Goal: Navigation & Orientation: Find specific page/section

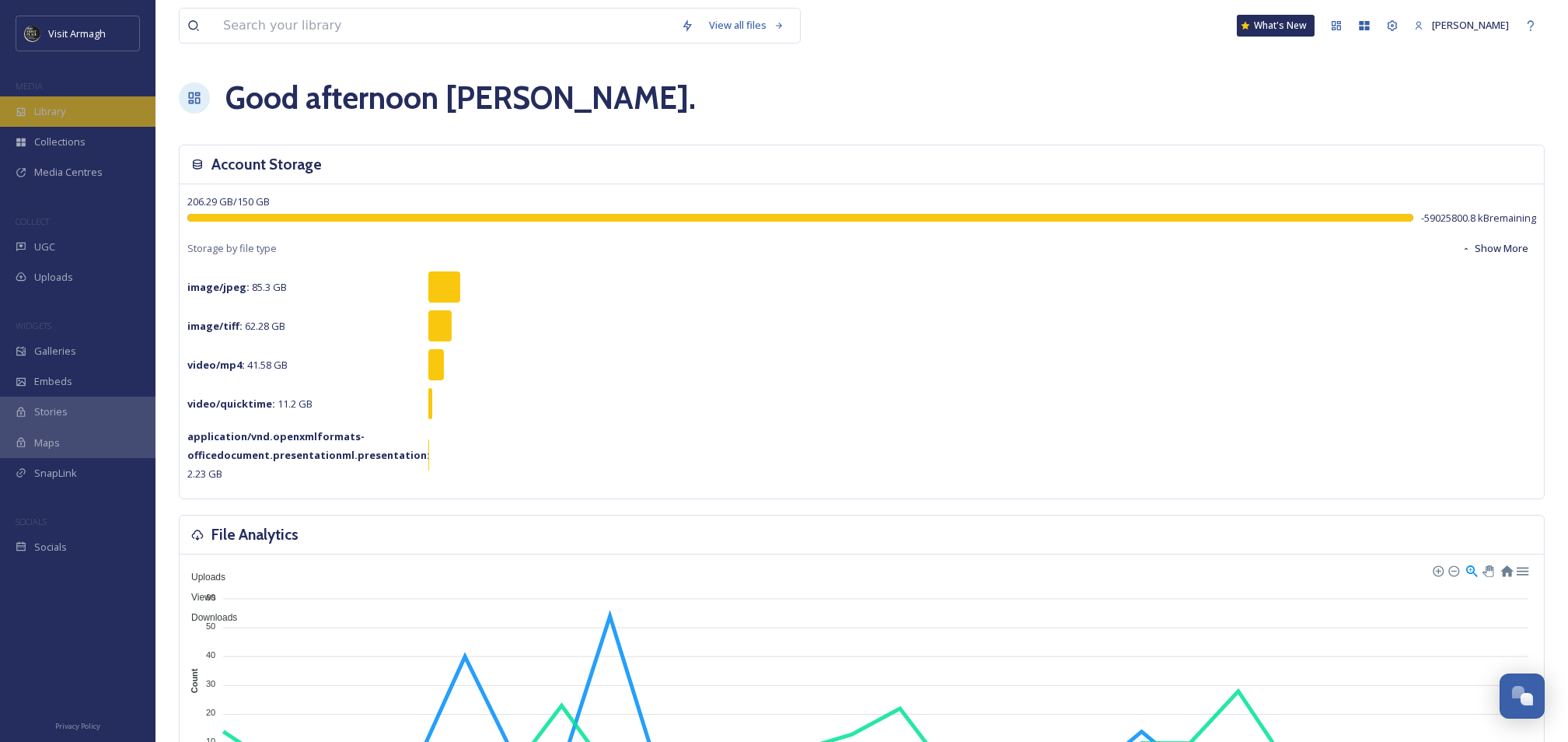
click at [77, 114] on div "Library" at bounding box center [77, 111] width 156 height 30
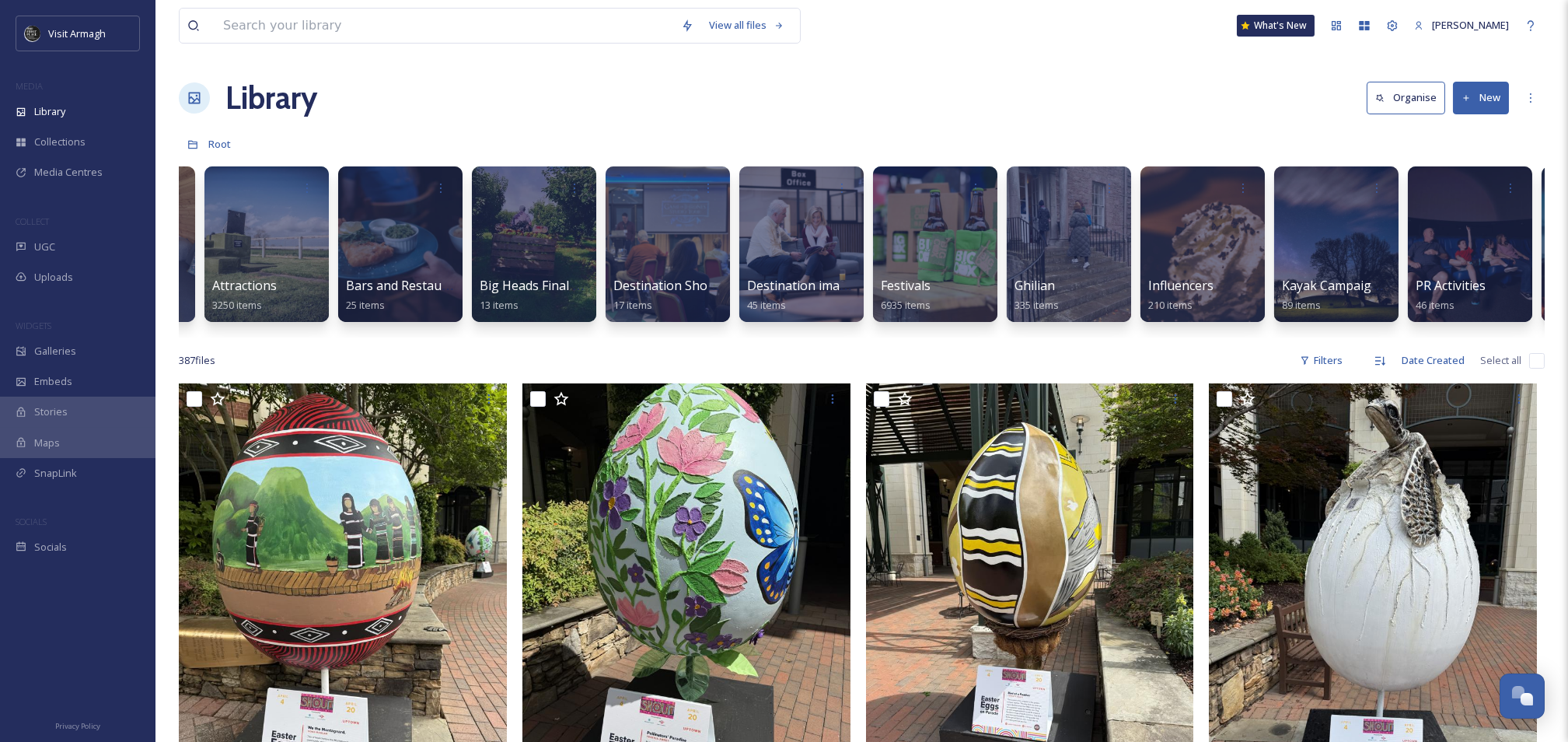
scroll to position [0, 313]
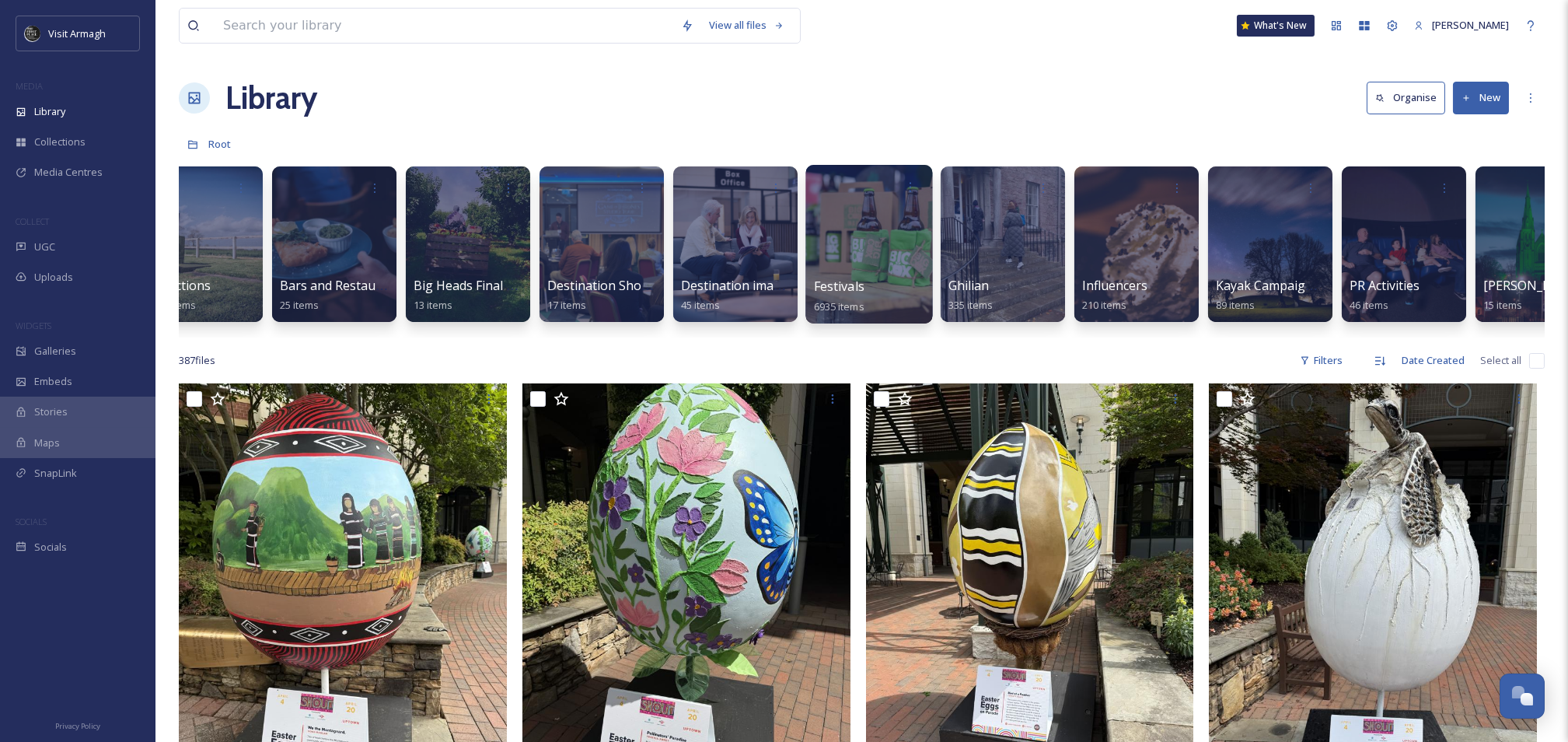
click at [839, 265] on div at bounding box center [868, 244] width 127 height 159
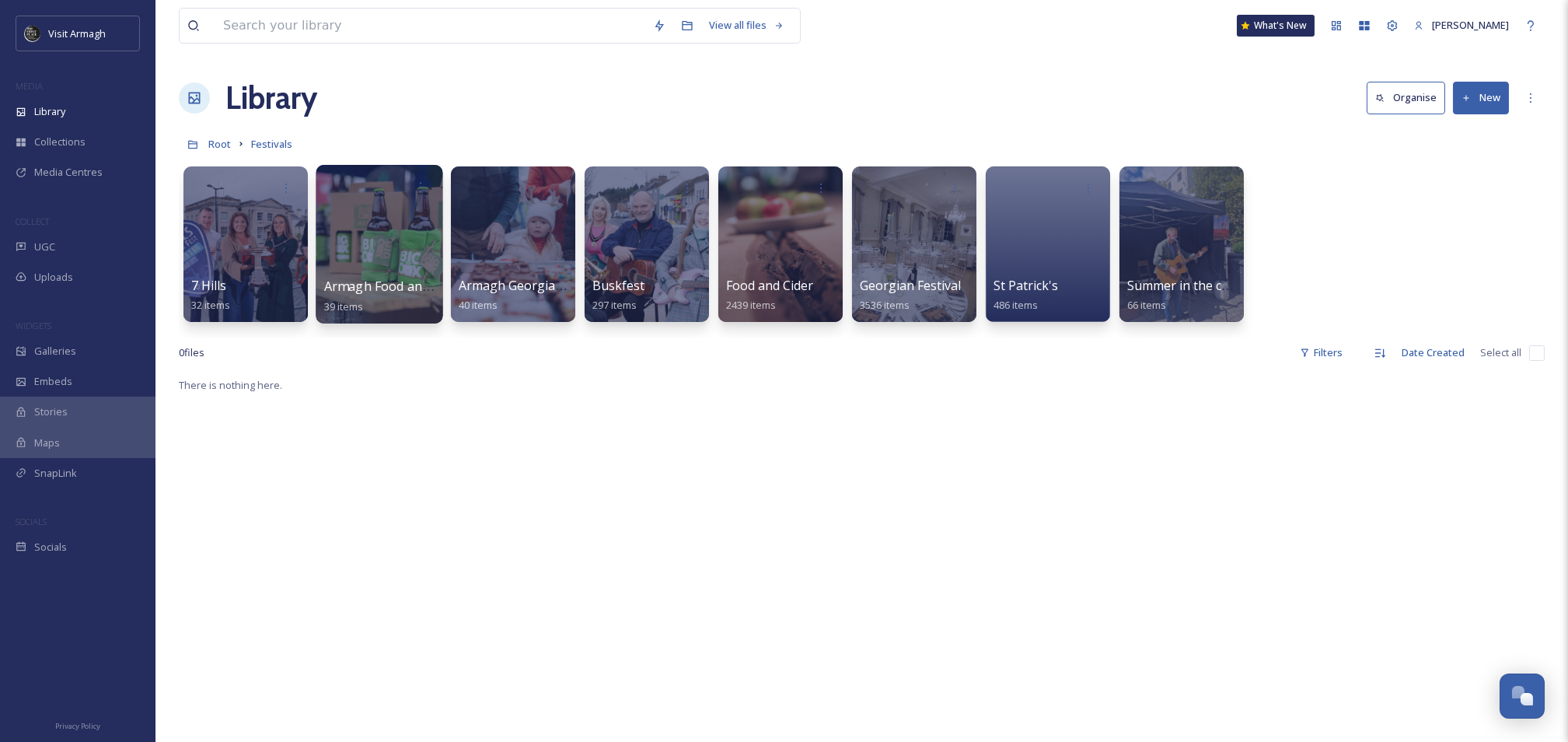
click at [350, 267] on div at bounding box center [378, 244] width 127 height 159
click at [368, 242] on div at bounding box center [378, 244] width 127 height 159
click at [791, 259] on div at bounding box center [780, 244] width 127 height 159
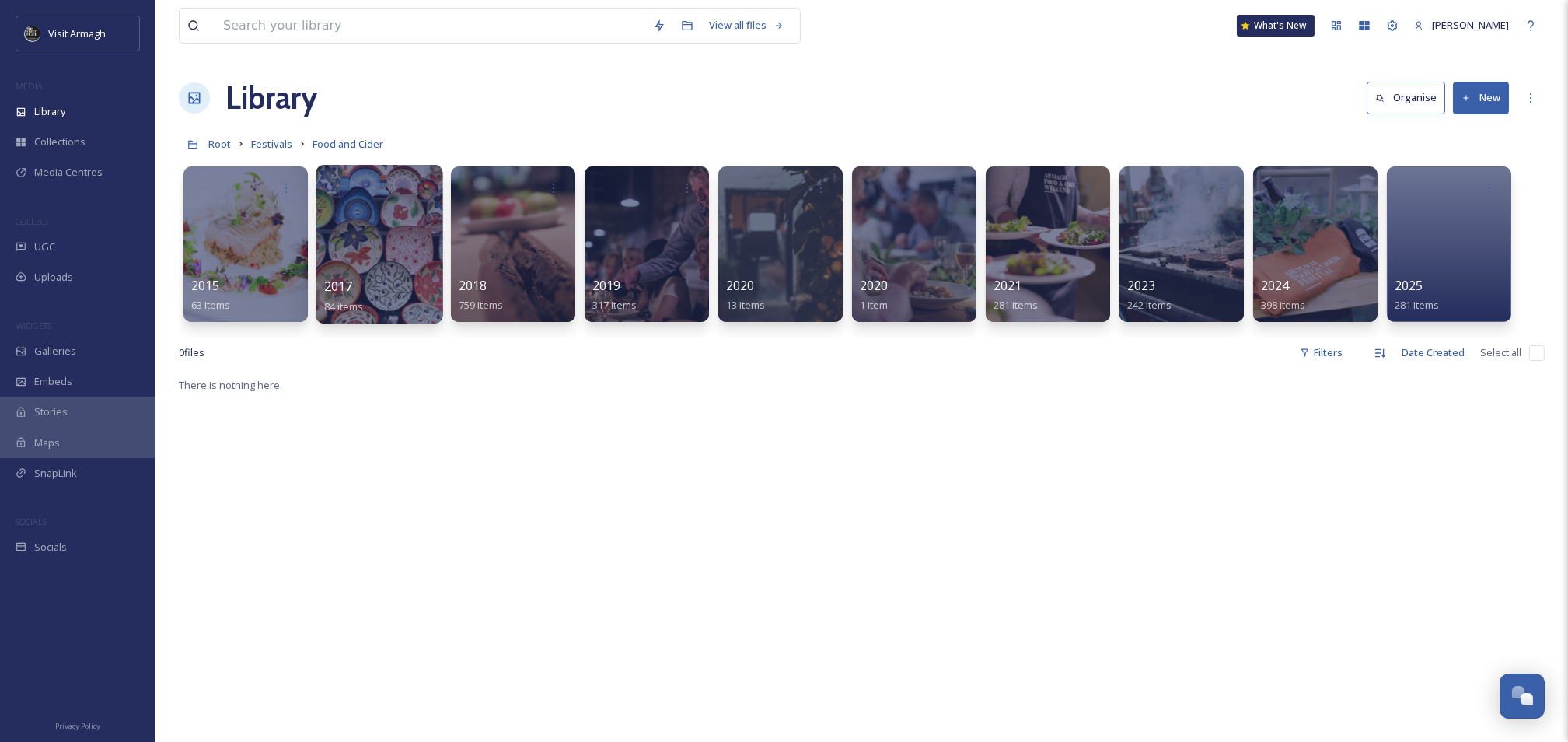
click at [399, 231] on div at bounding box center [378, 244] width 127 height 159
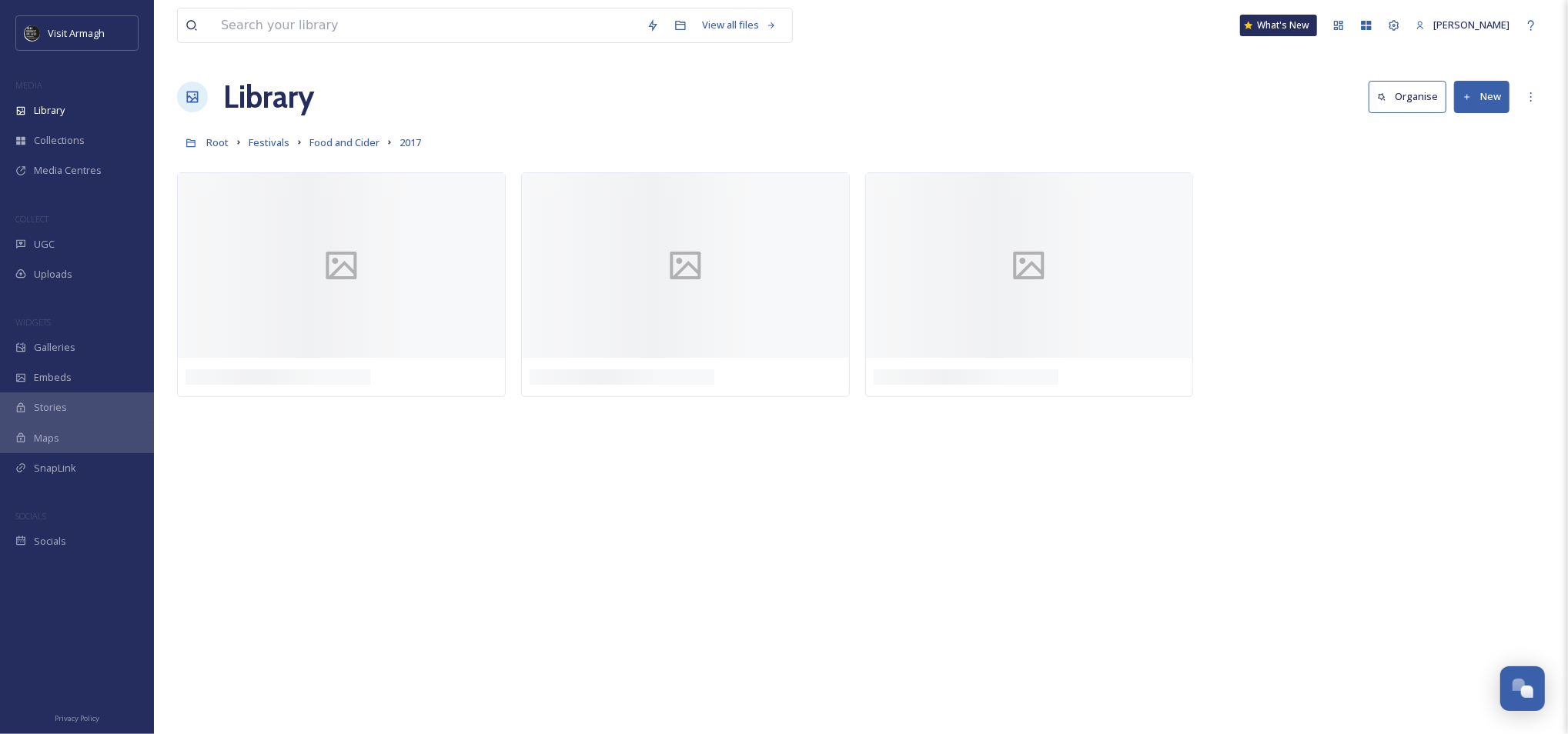
click at [1059, 529] on div "View all files What's New [PERSON_NAME] Library Organise New Root Festivals Foo…" at bounding box center [861, 367] width 1414 height 734
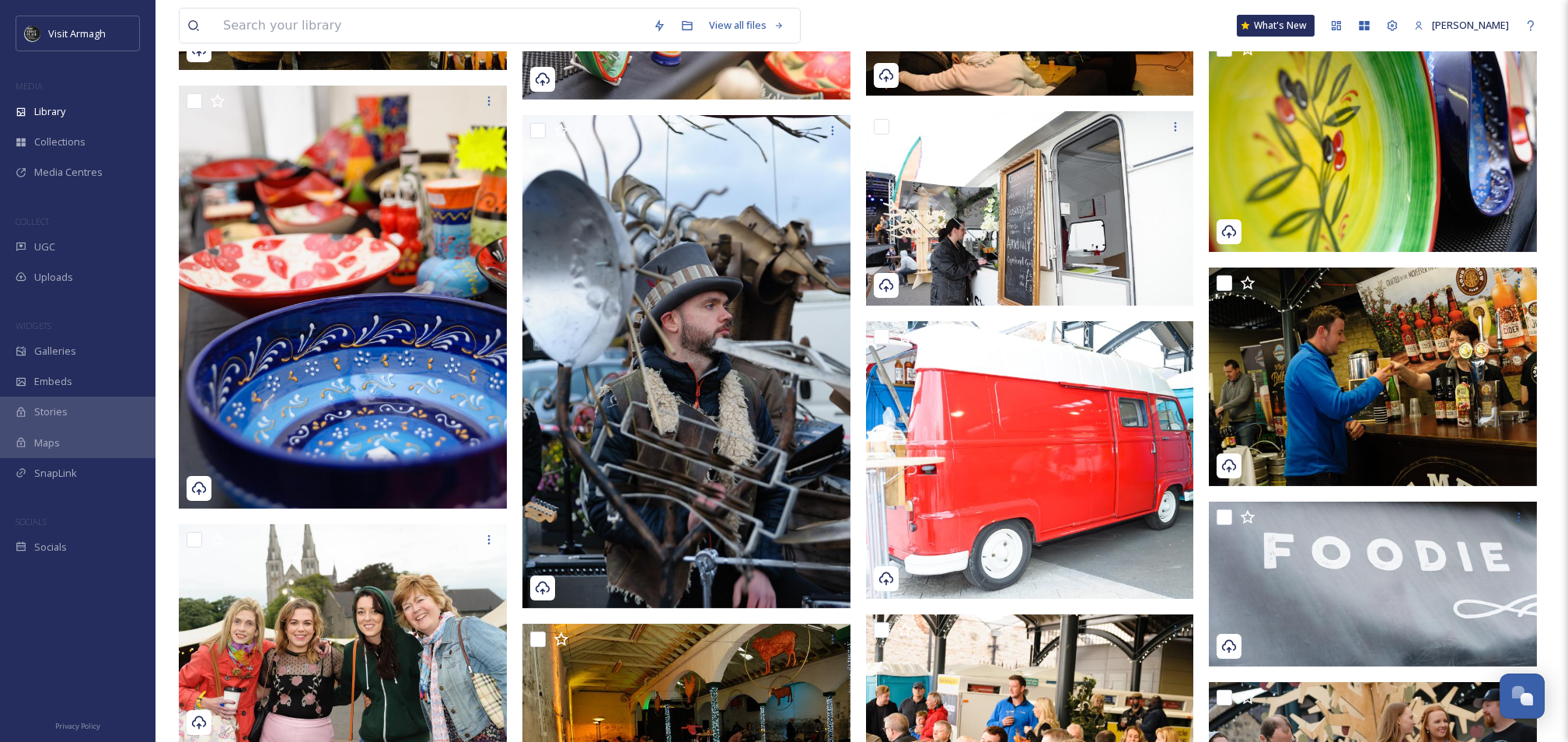
scroll to position [2080, 0]
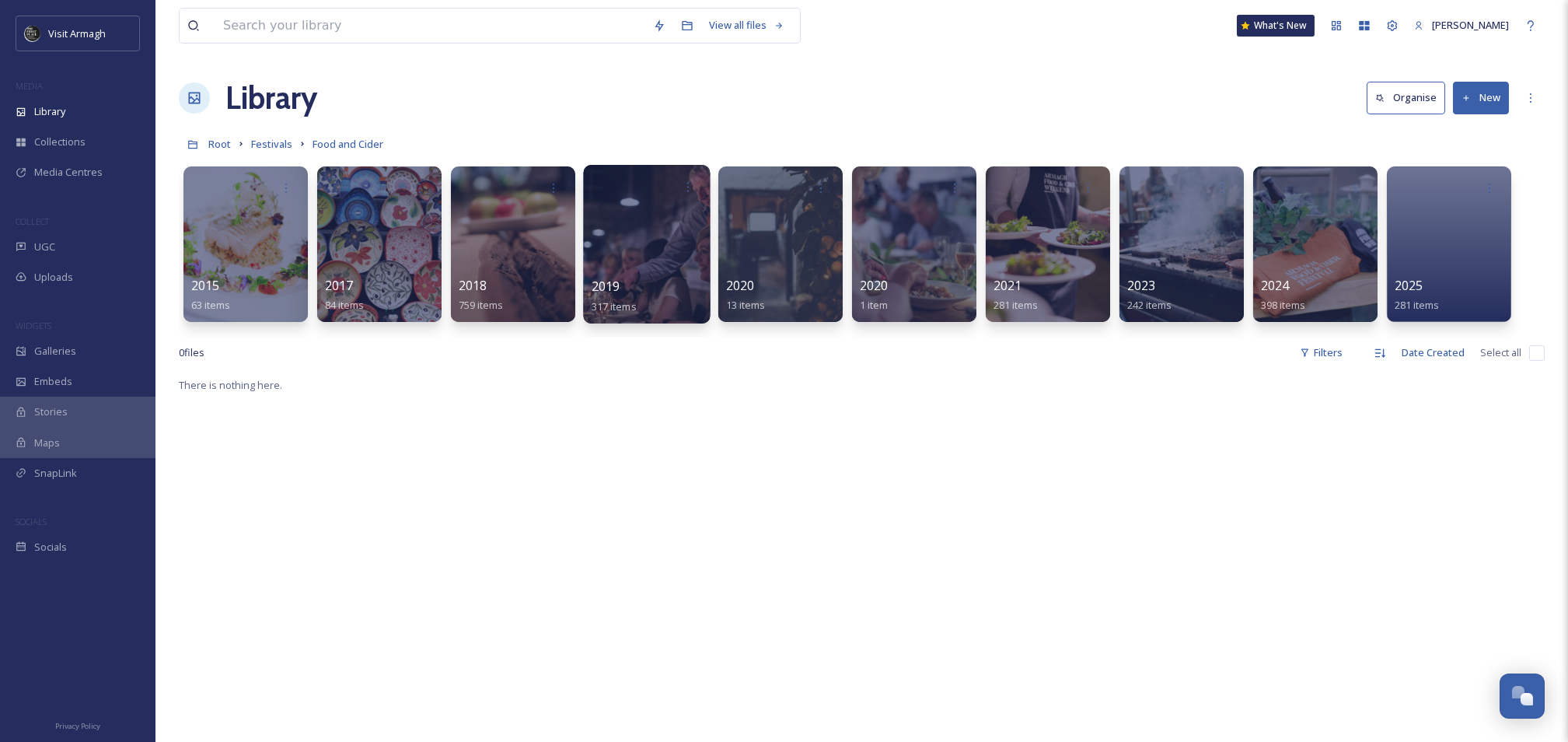
click at [643, 244] on div at bounding box center [646, 244] width 127 height 159
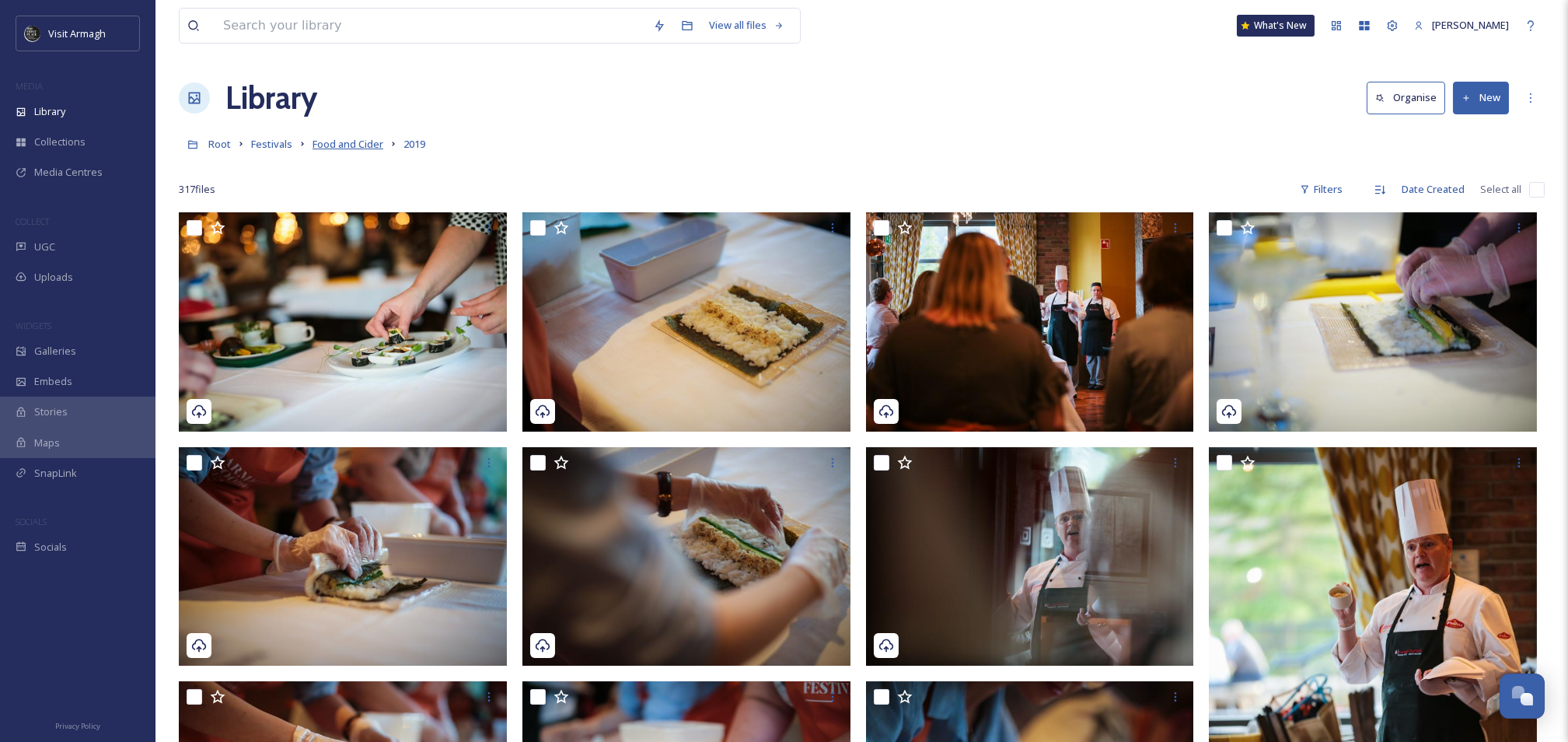
click at [364, 140] on span "Food and Cider" at bounding box center [348, 143] width 71 height 14
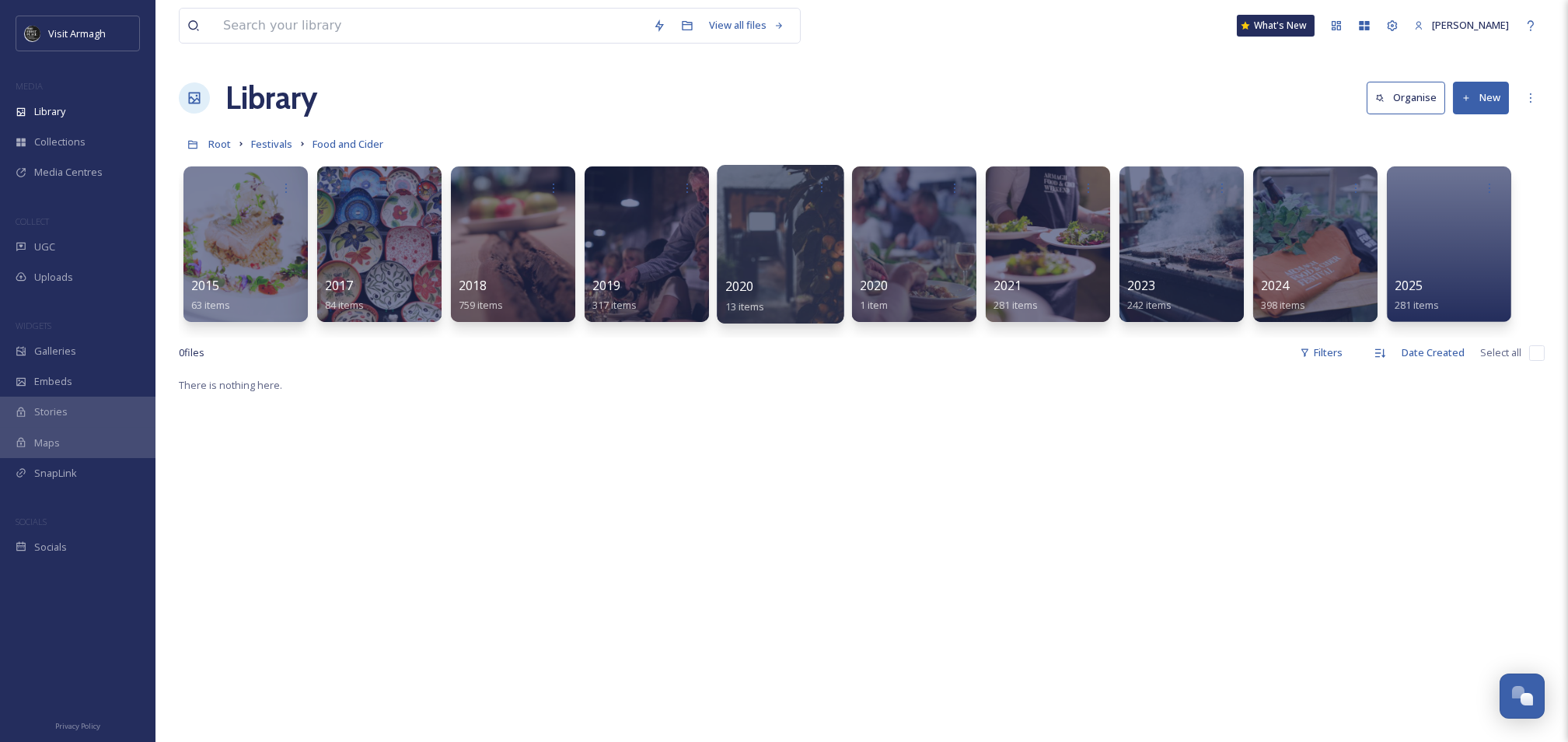
click at [760, 264] on div at bounding box center [780, 244] width 127 height 159
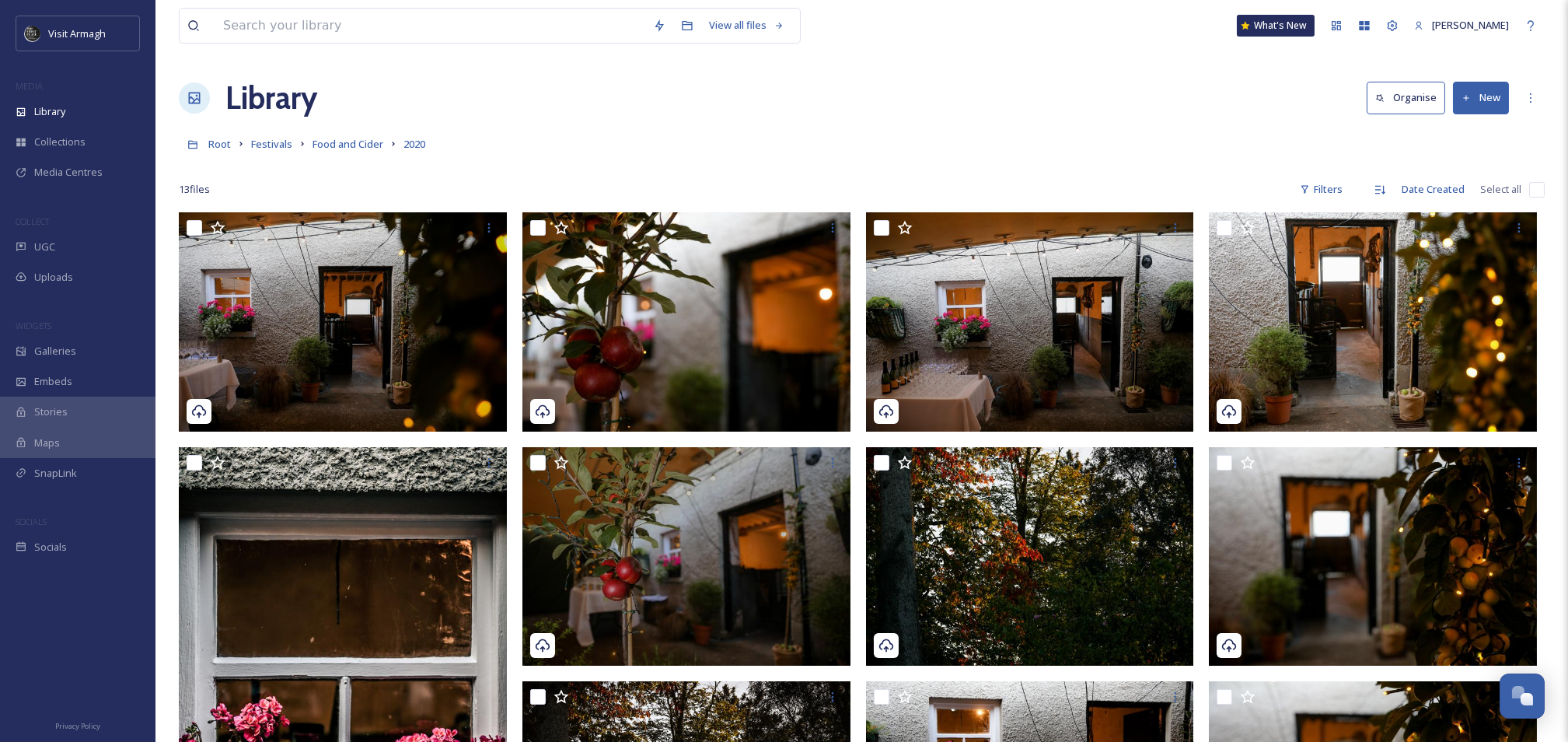
click at [355, 135] on link "Food and Cider" at bounding box center [348, 144] width 71 height 18
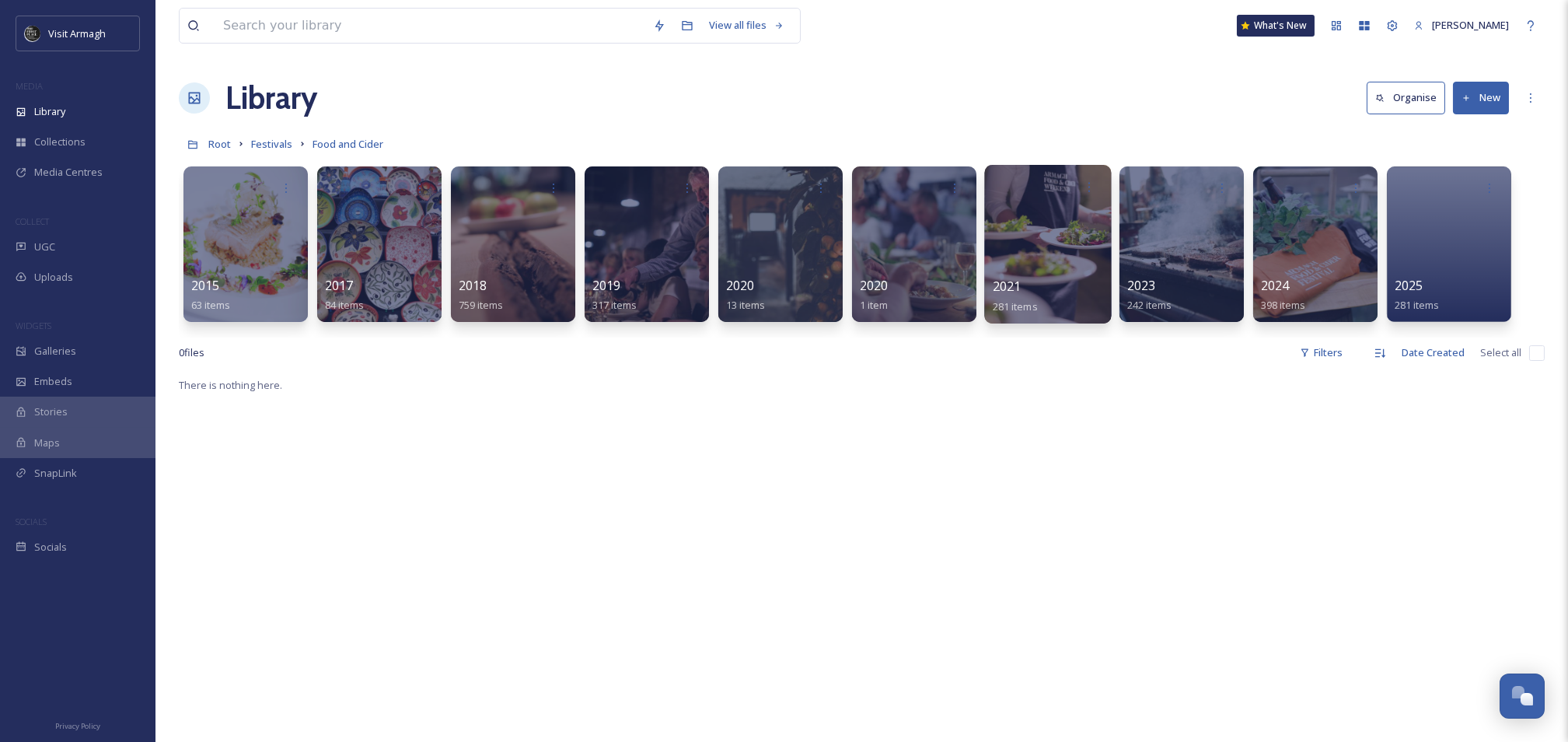
click at [1015, 220] on div at bounding box center [1047, 244] width 127 height 159
click at [1173, 263] on div at bounding box center [1181, 244] width 127 height 159
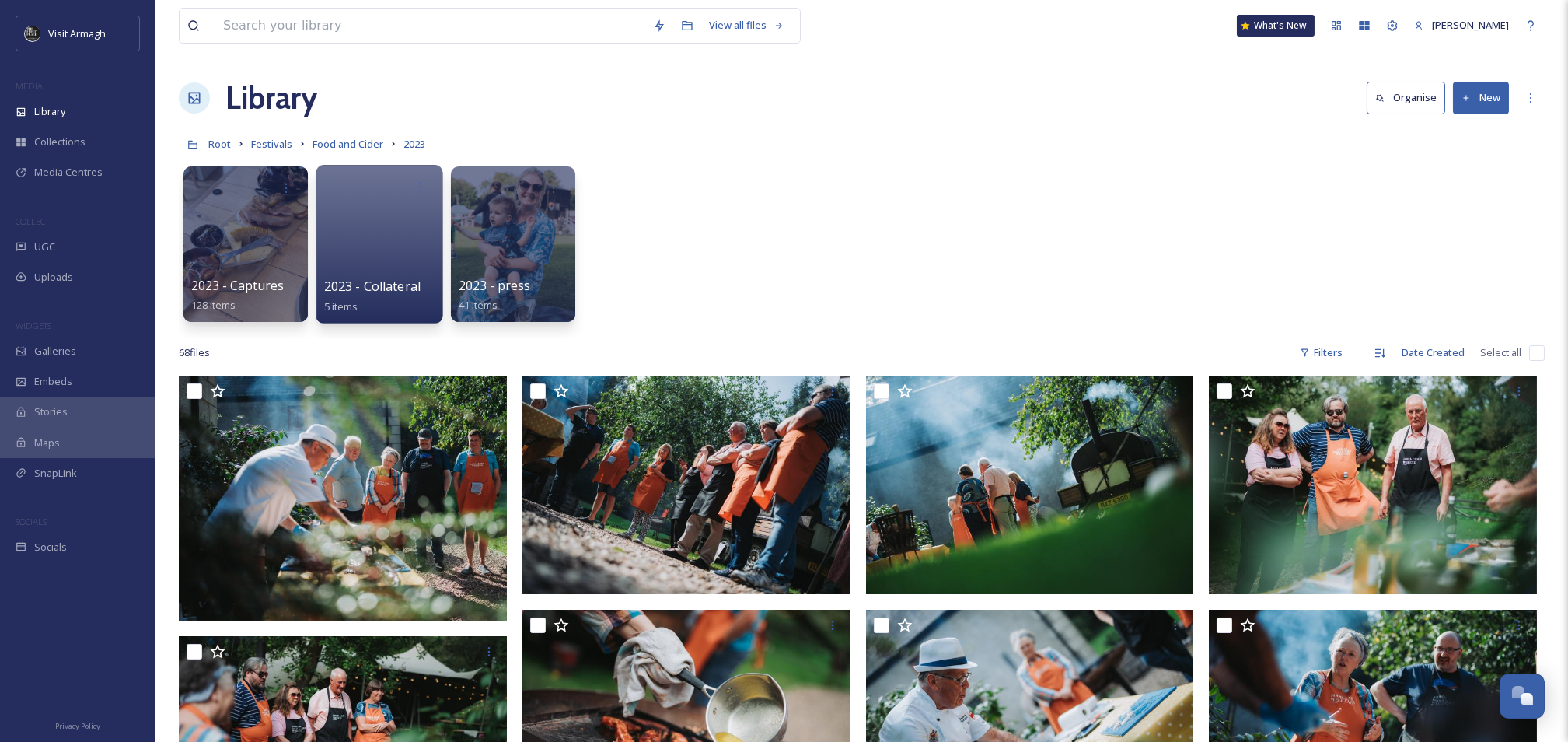
click at [372, 242] on div at bounding box center [378, 244] width 127 height 159
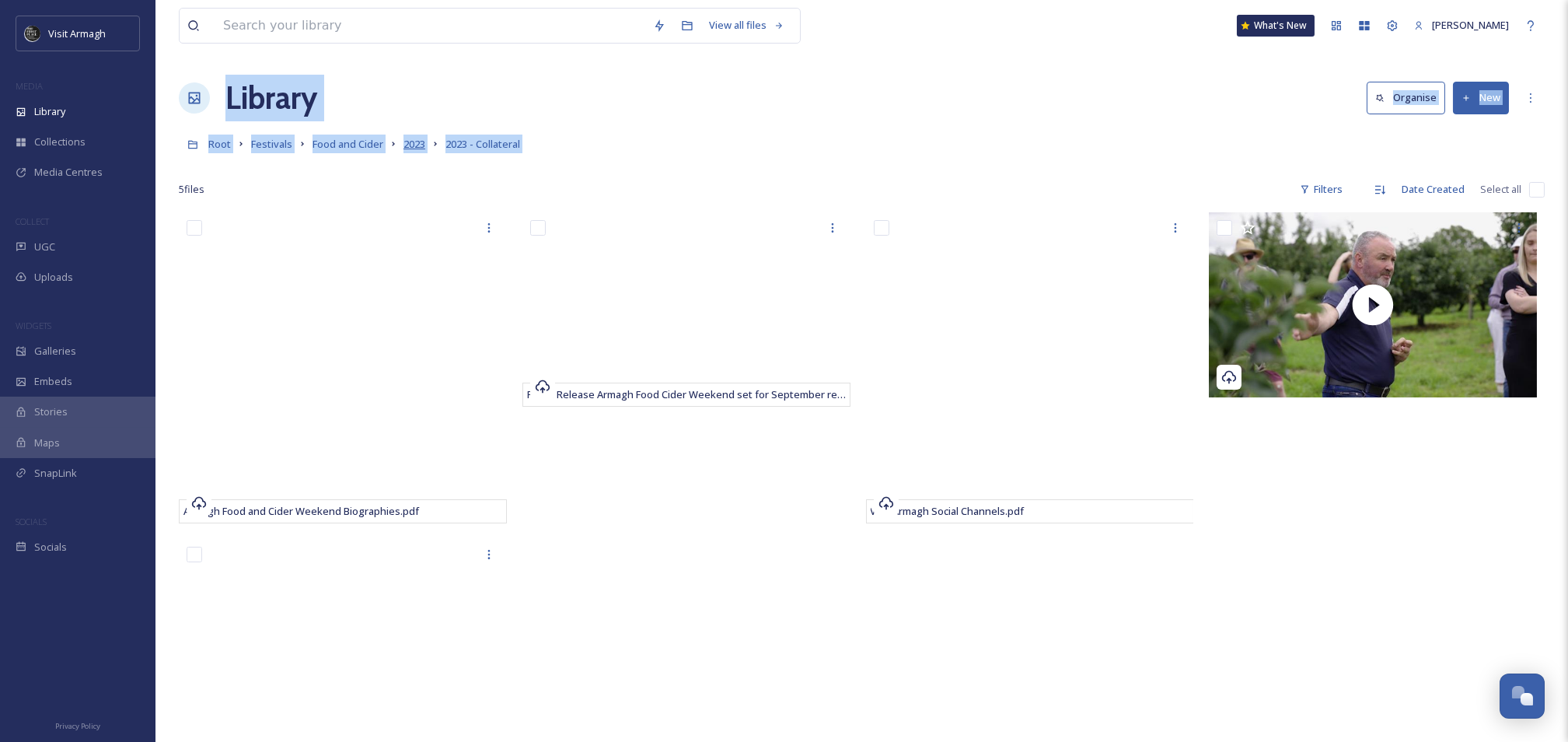
click at [407, 147] on span "2023" at bounding box center [415, 143] width 22 height 14
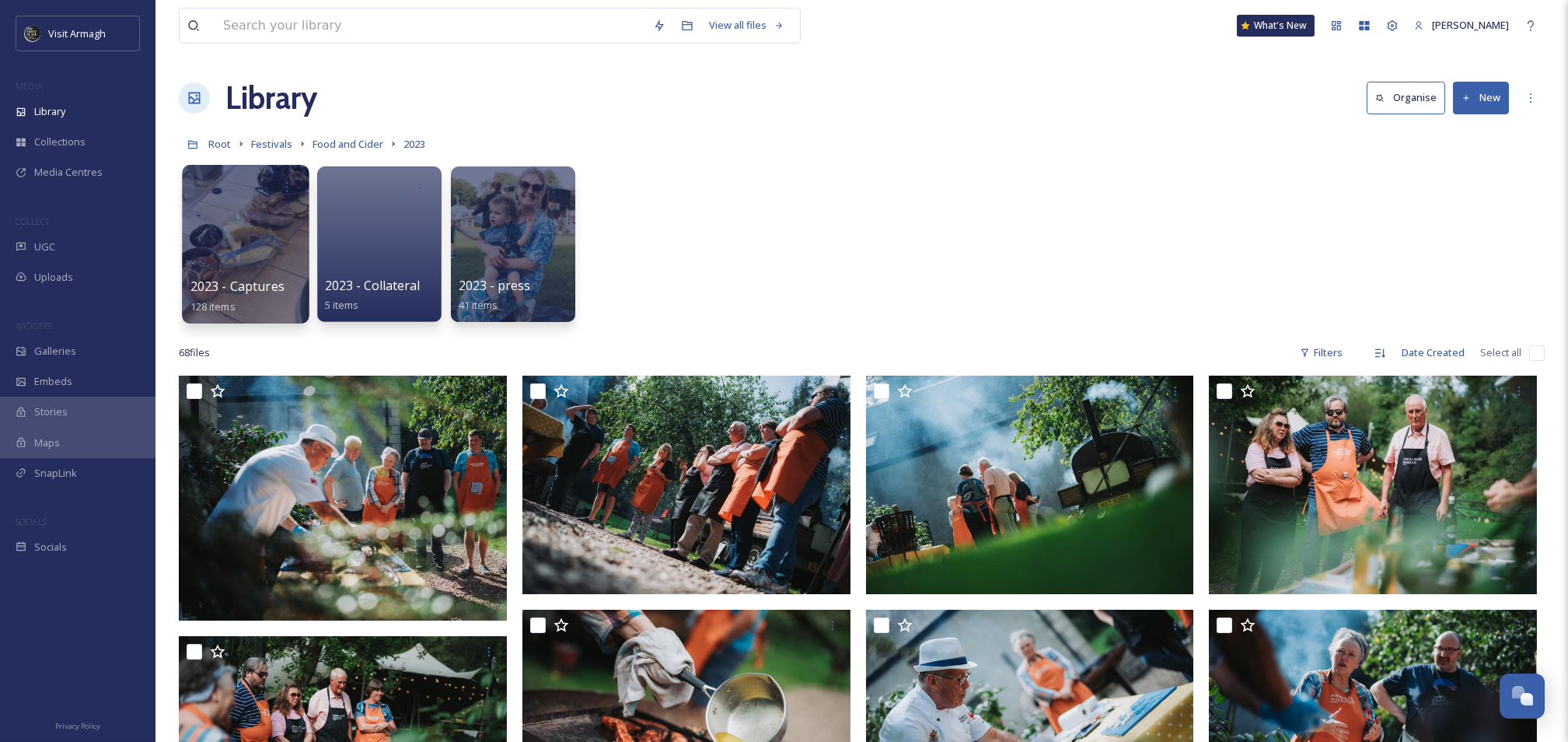
click at [244, 246] on div at bounding box center [245, 244] width 127 height 159
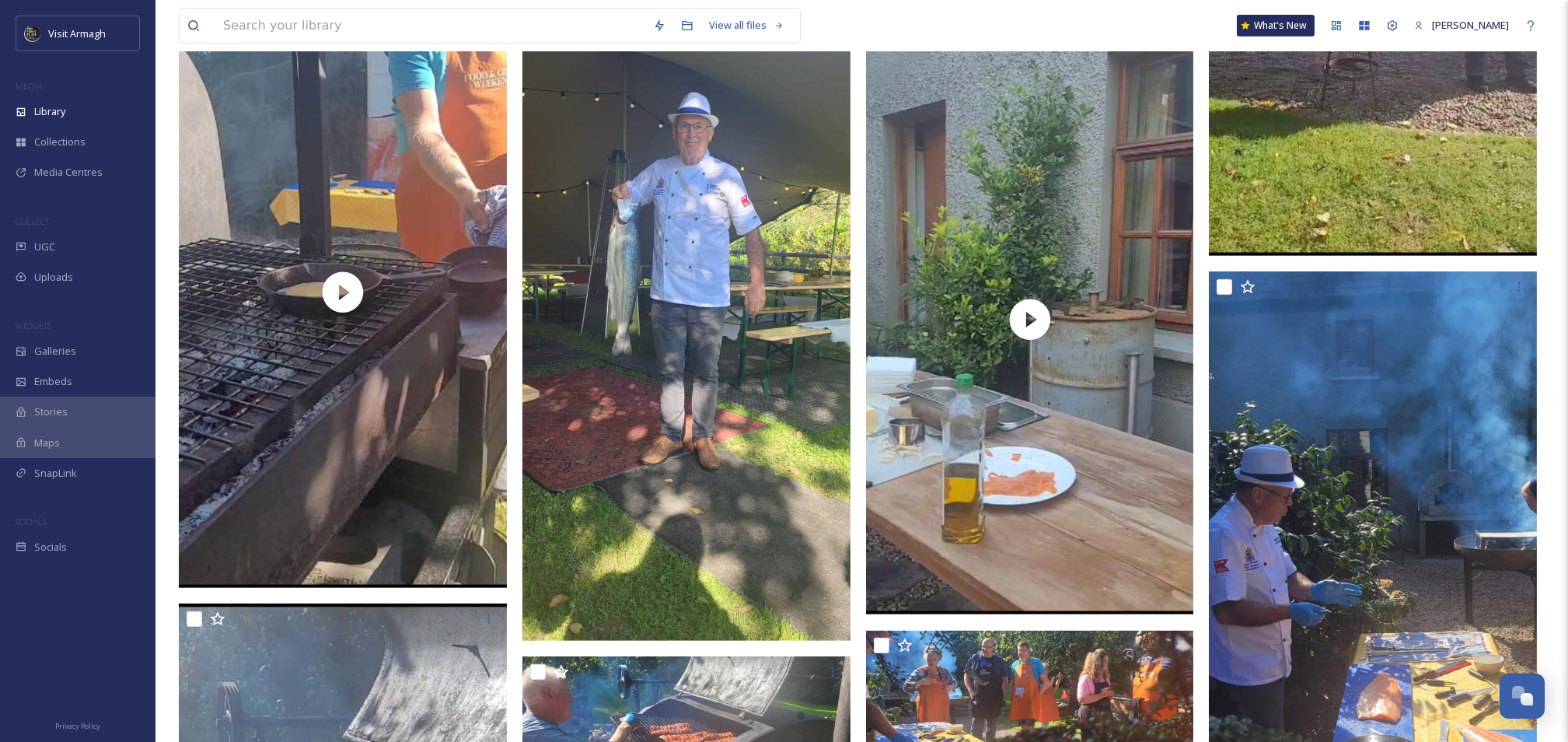
scroll to position [3321, 0]
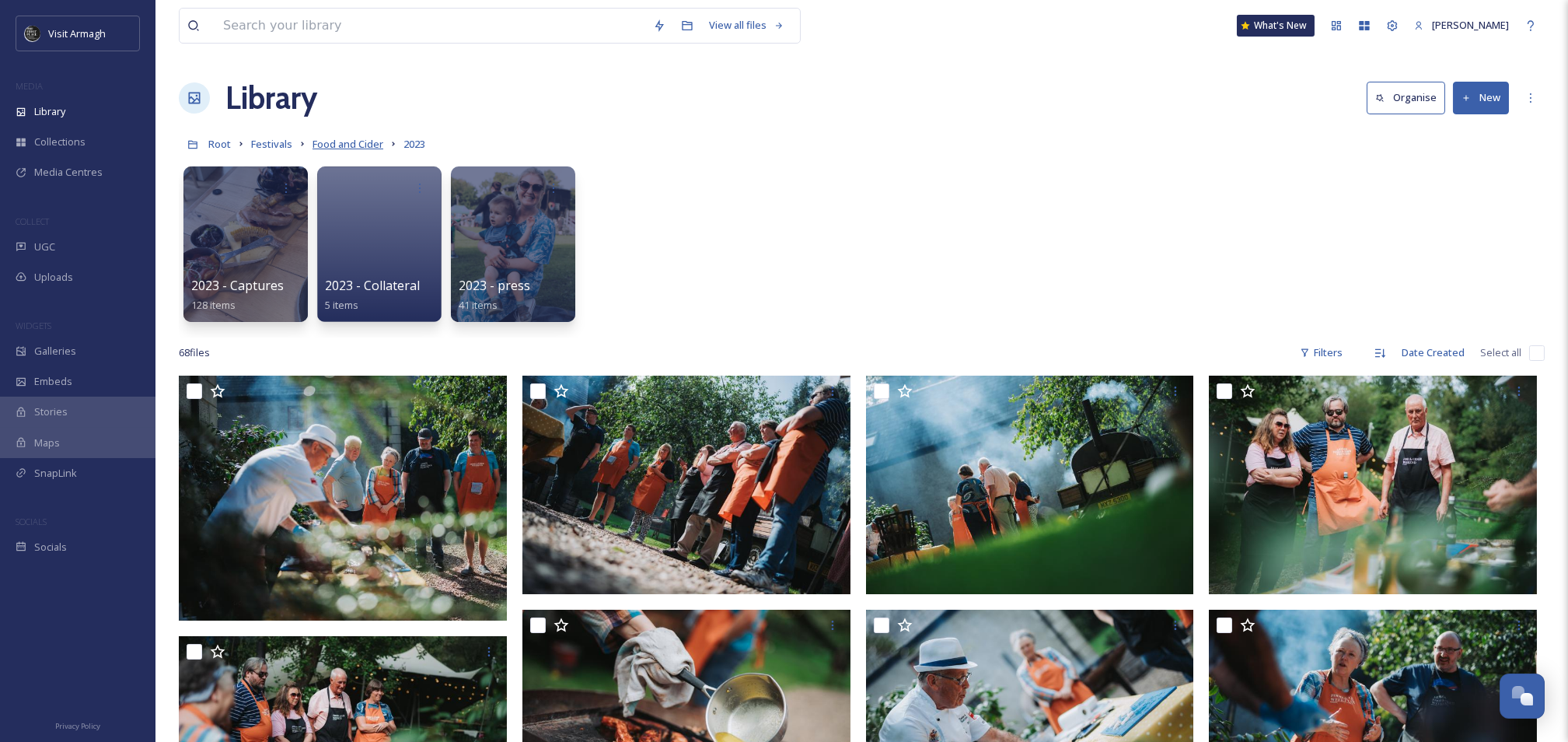
click at [352, 146] on span "Food and Cider" at bounding box center [348, 143] width 71 height 14
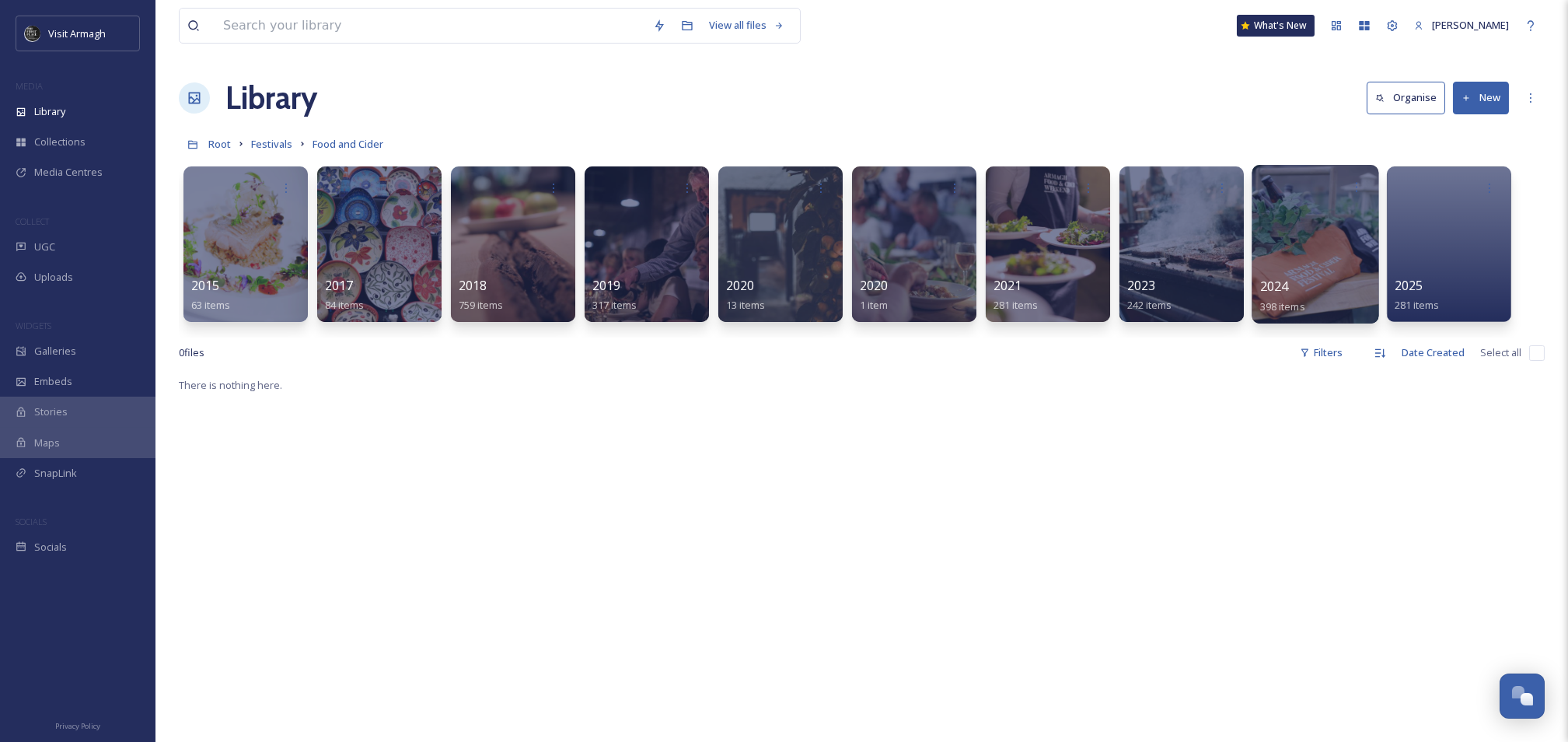
click at [1290, 263] on div at bounding box center [1315, 244] width 127 height 159
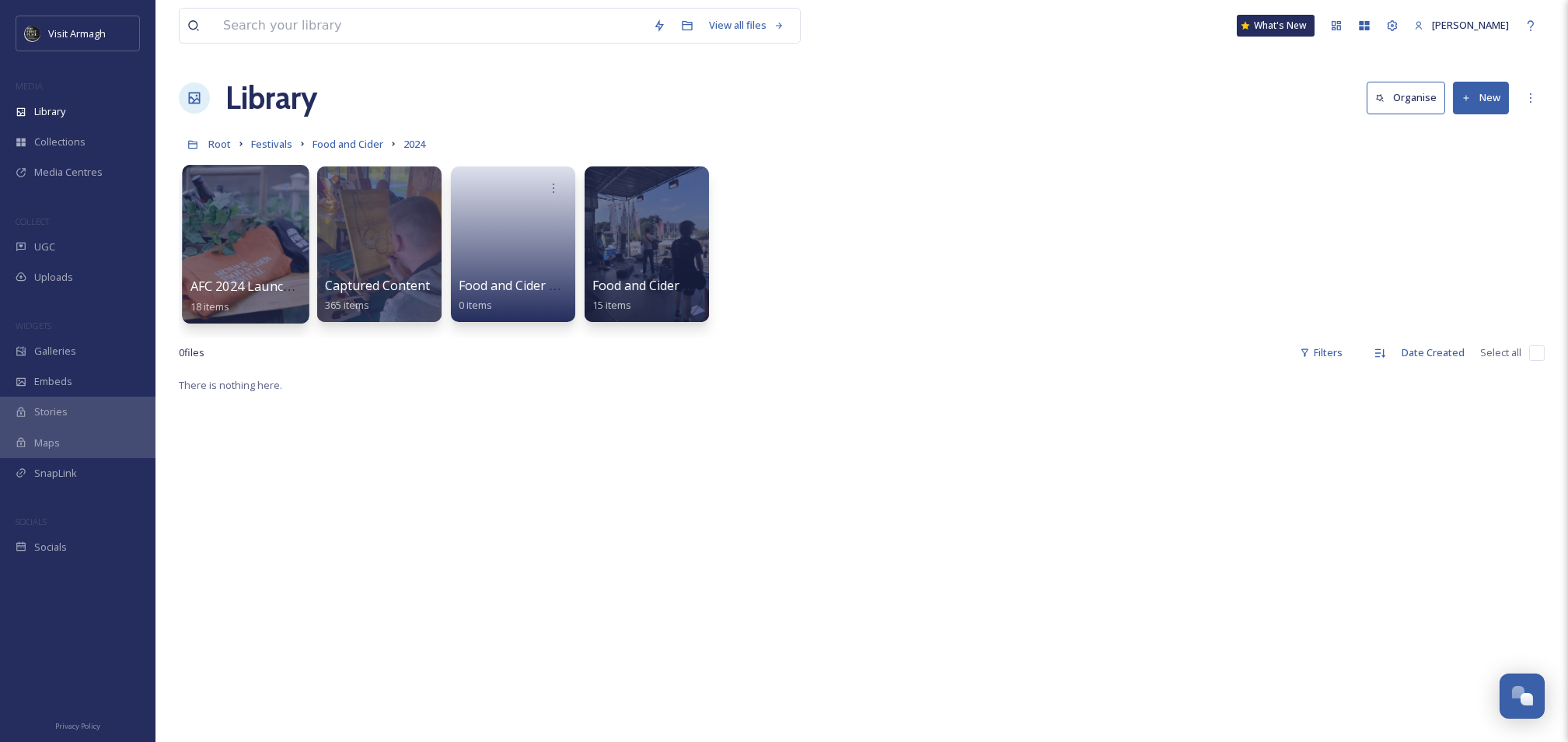
click at [239, 246] on div at bounding box center [245, 244] width 127 height 159
click at [388, 245] on div at bounding box center [378, 244] width 127 height 159
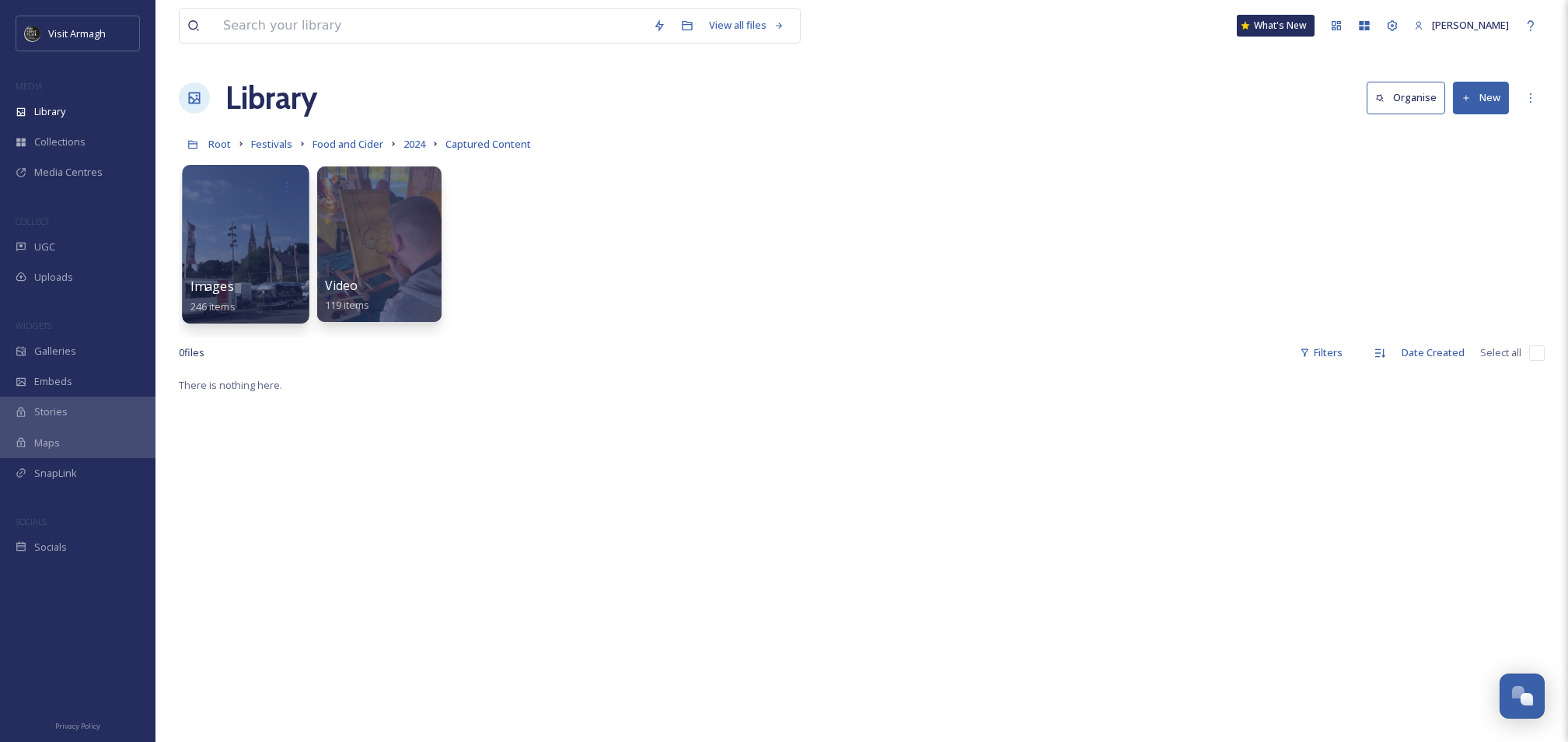
click at [257, 220] on div at bounding box center [245, 244] width 127 height 159
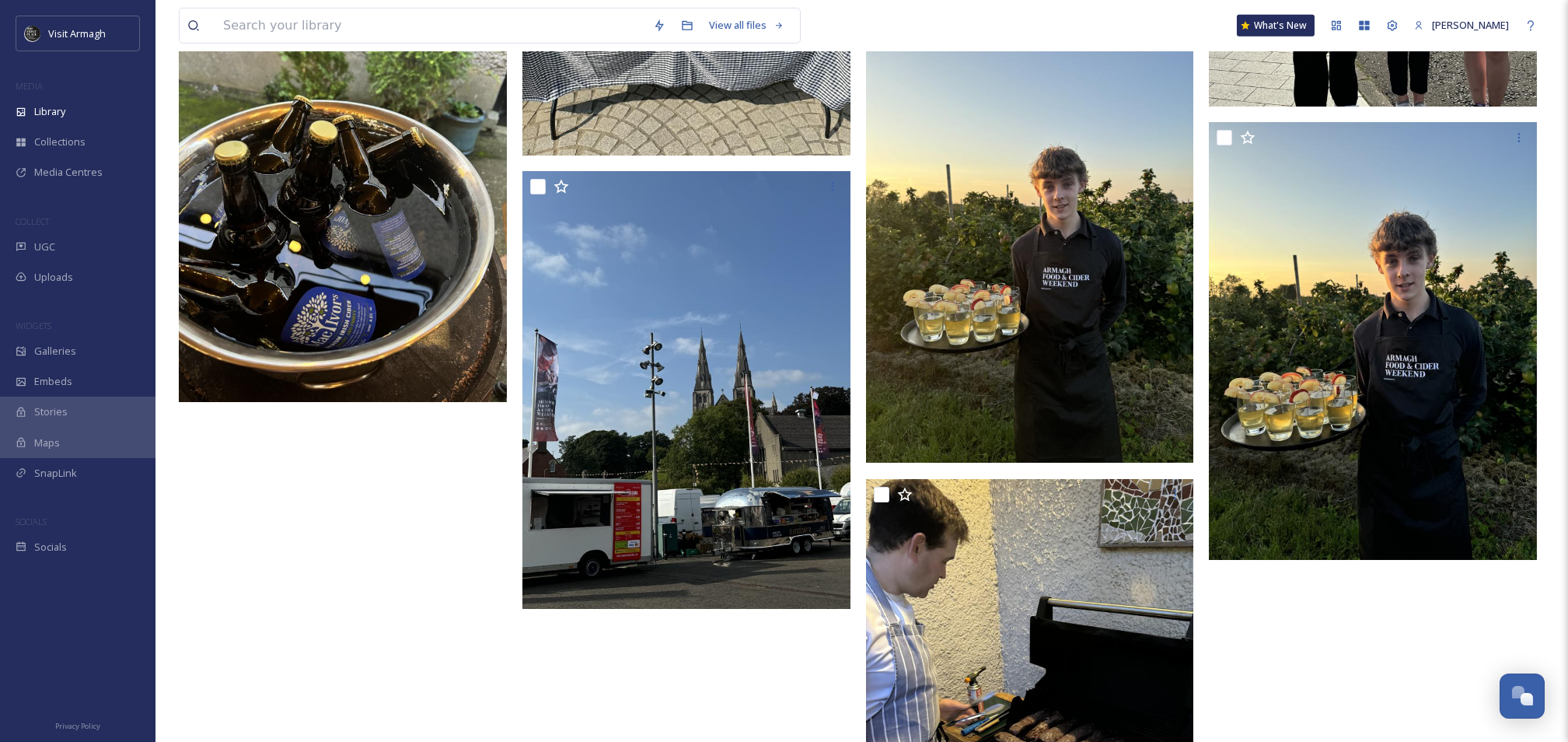
scroll to position [27665, 0]
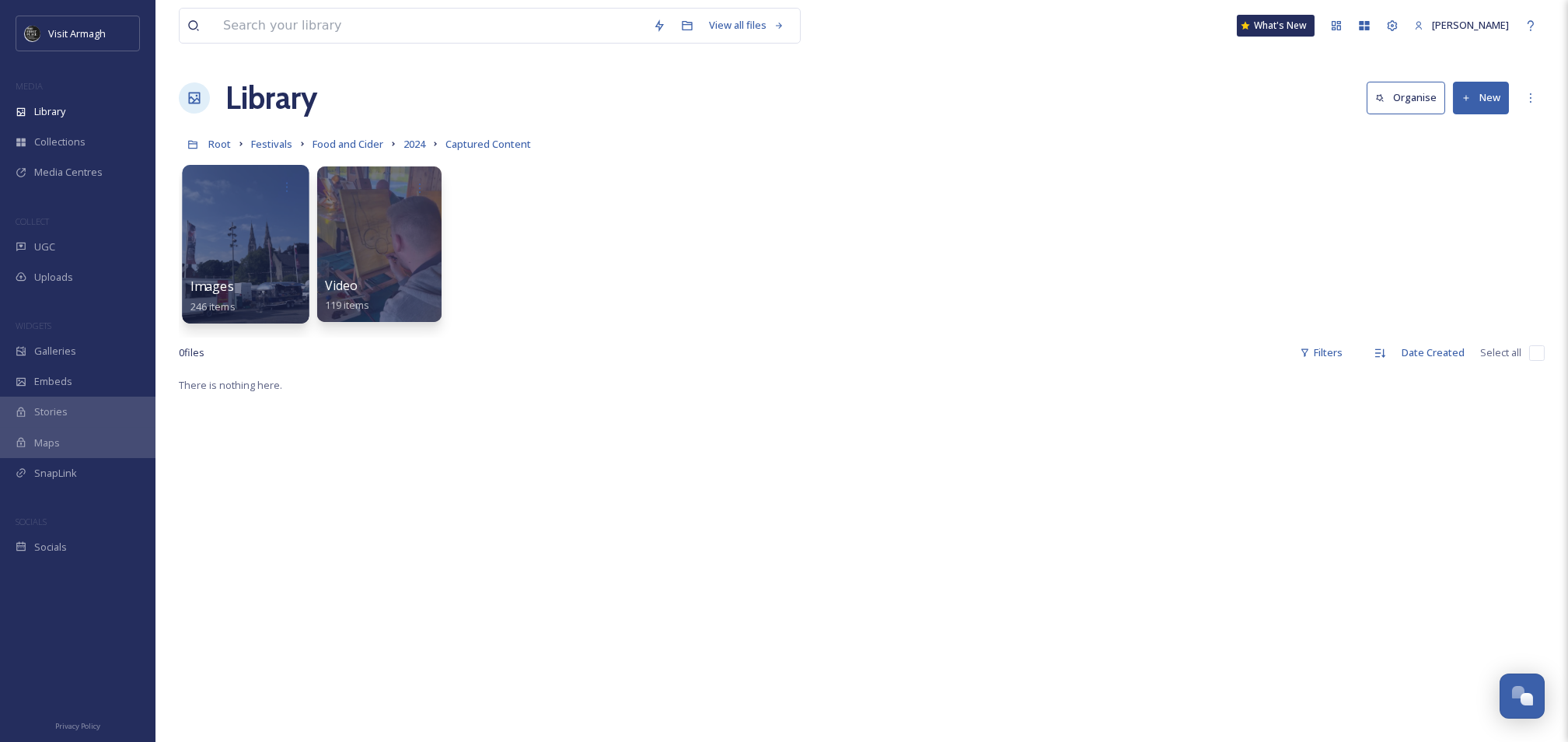
click at [220, 237] on div at bounding box center [245, 244] width 127 height 159
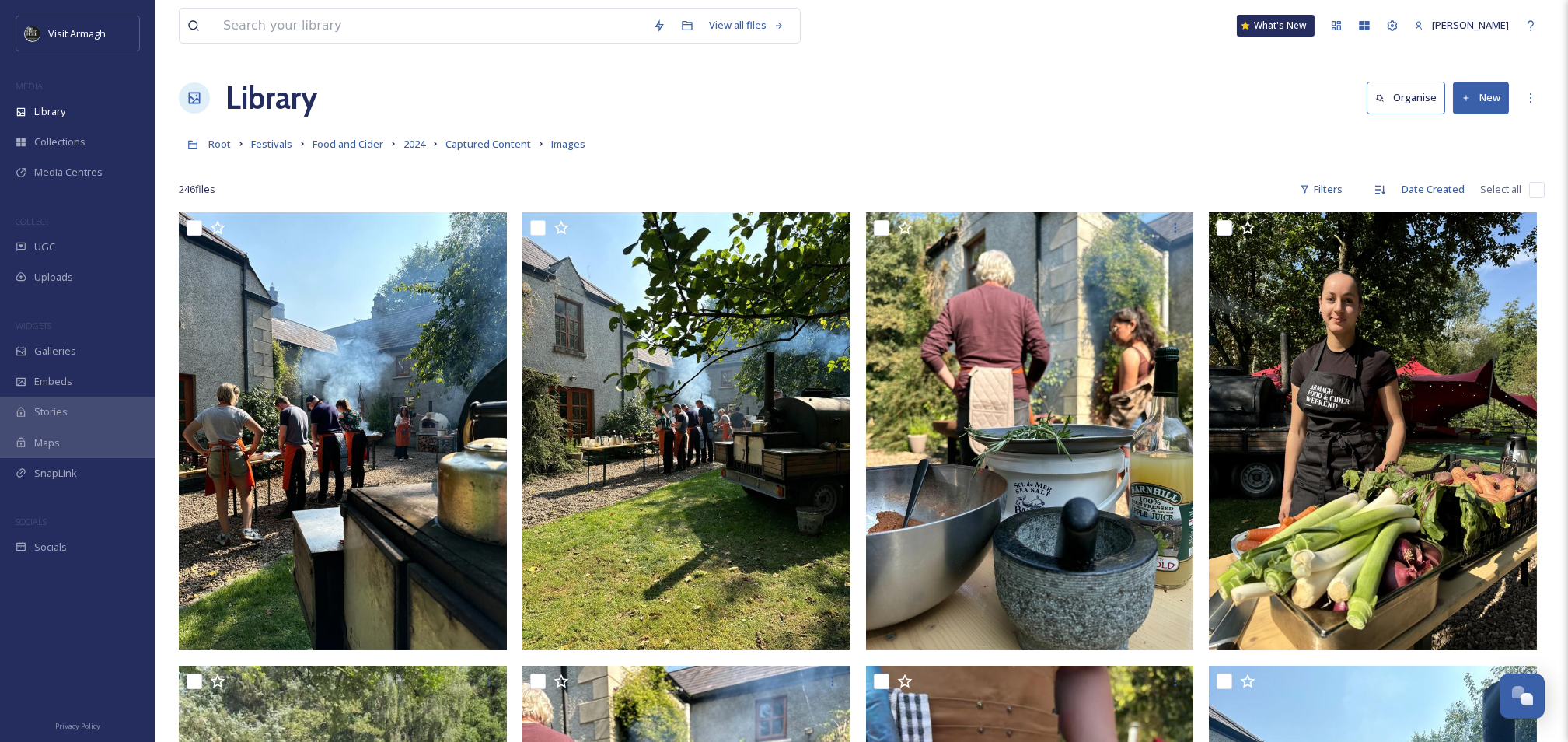
drag, startPoint x: 1565, startPoint y: 142, endPoint x: 1573, endPoint y: 163, distance: 22.5
click at [421, 139] on span "2024" at bounding box center [415, 143] width 22 height 14
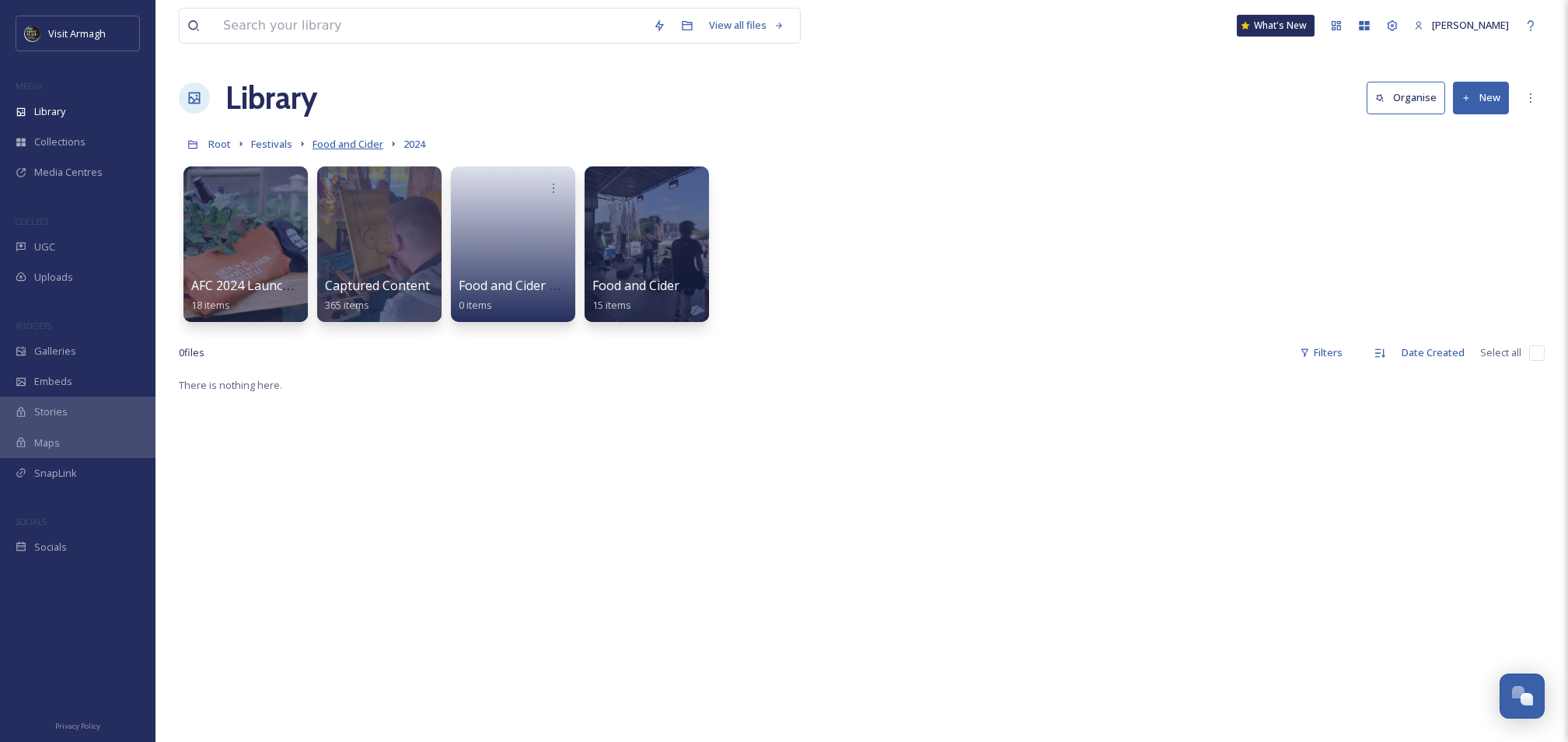
click at [354, 143] on span "Food and Cider" at bounding box center [348, 143] width 71 height 14
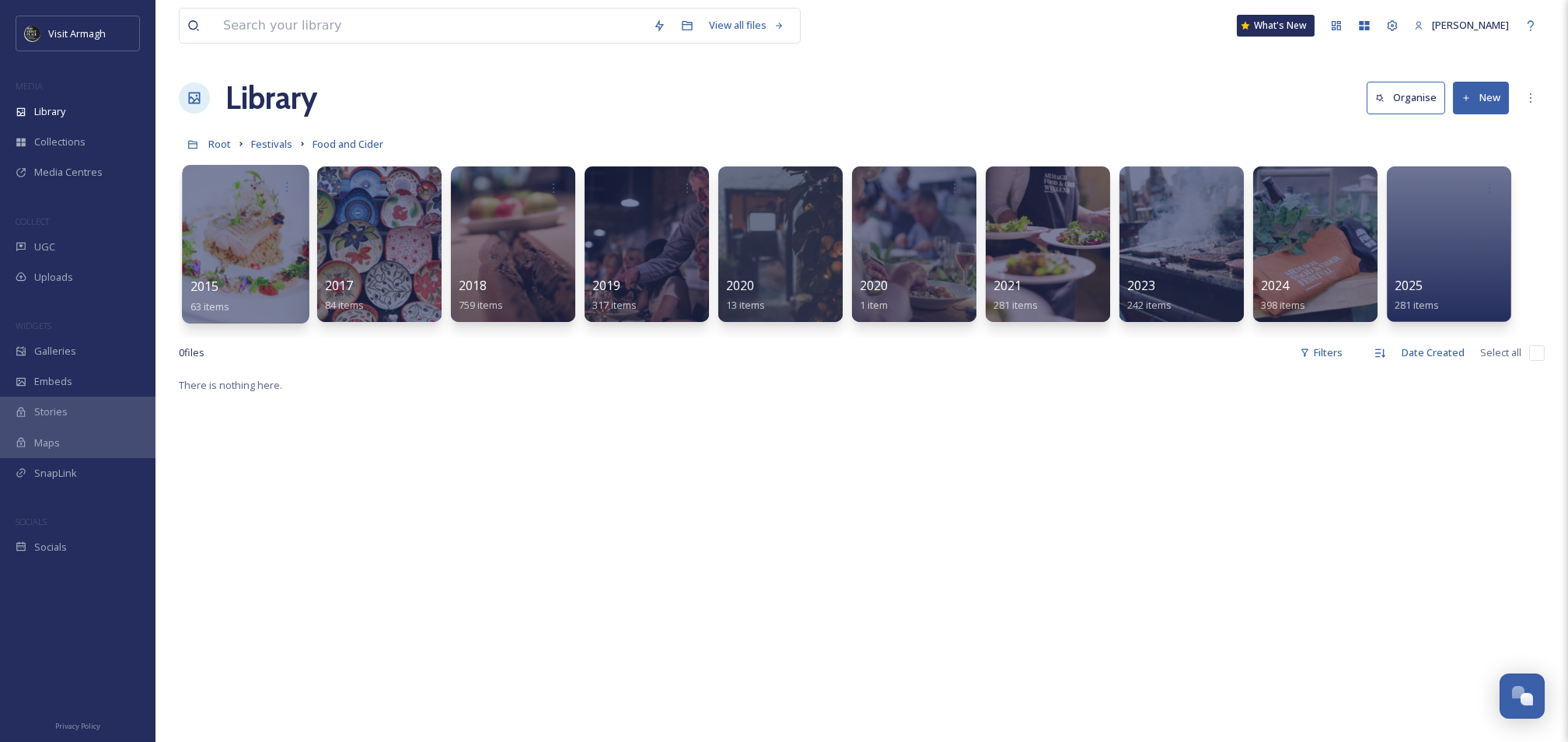
click at [291, 245] on div at bounding box center [245, 244] width 127 height 159
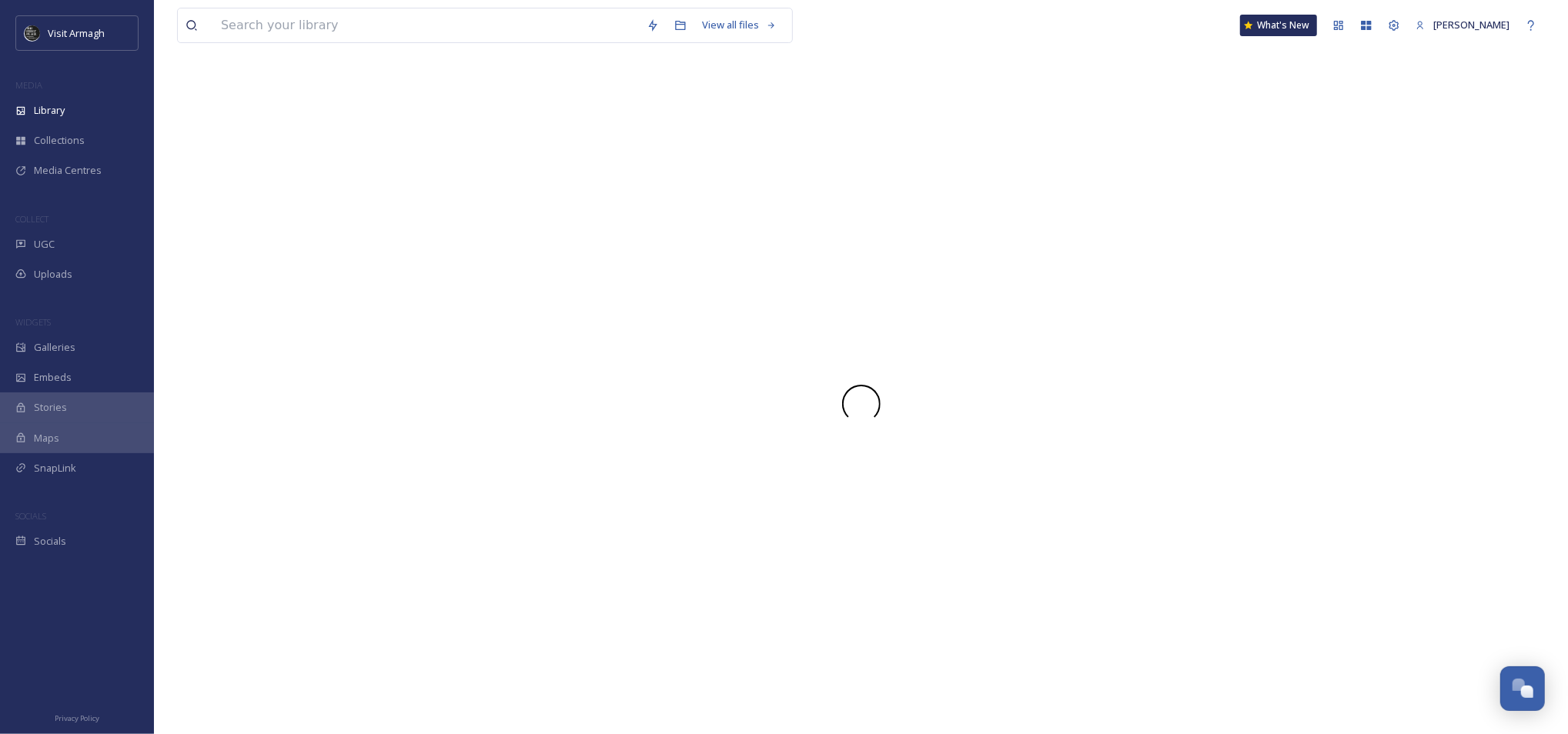
click at [288, 243] on div at bounding box center [861, 404] width 1368 height 660
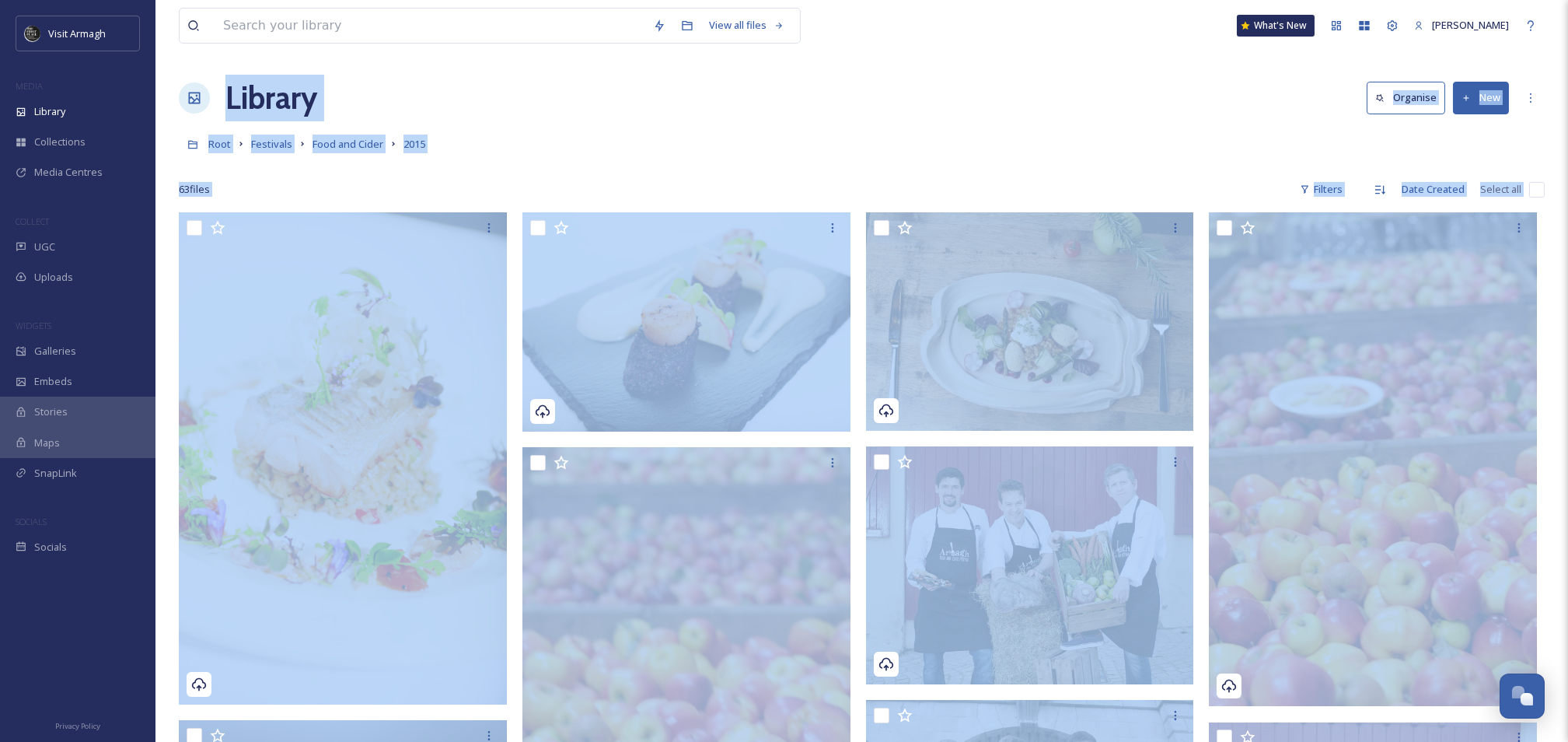
click at [1097, 131] on div "Root Festivals Food and Cider 2015" at bounding box center [861, 144] width 1366 height 29
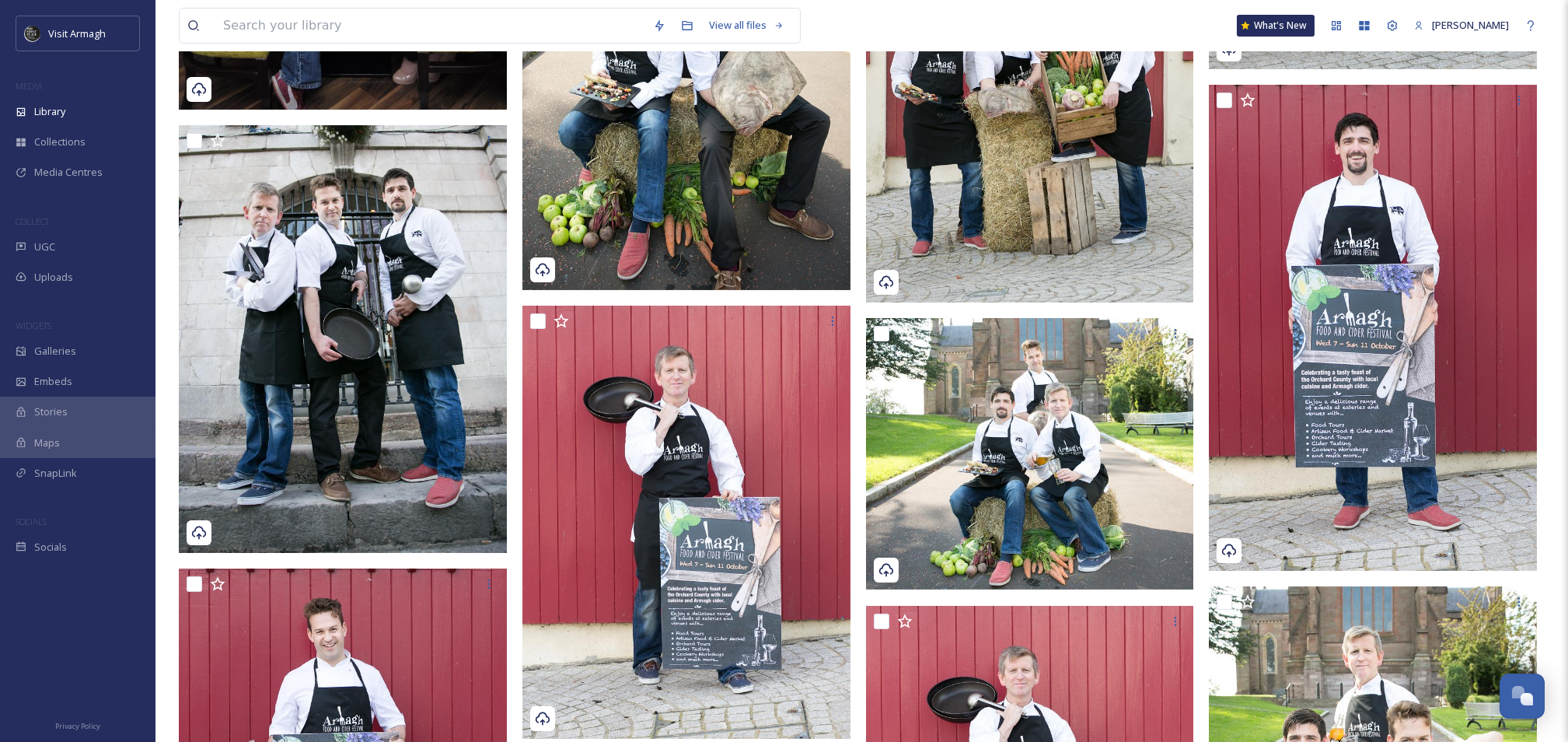
scroll to position [862, 0]
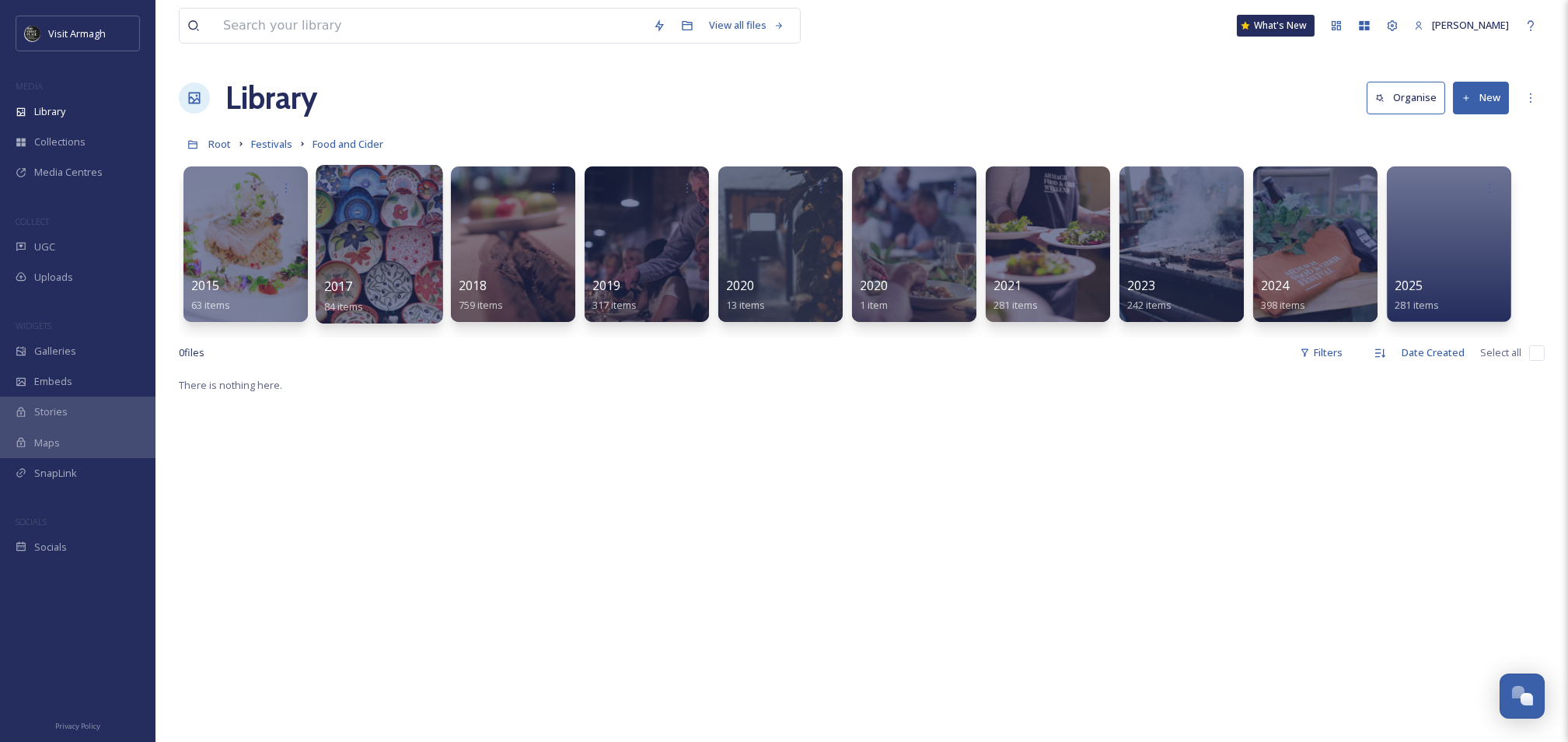
click at [374, 253] on div at bounding box center [378, 244] width 127 height 159
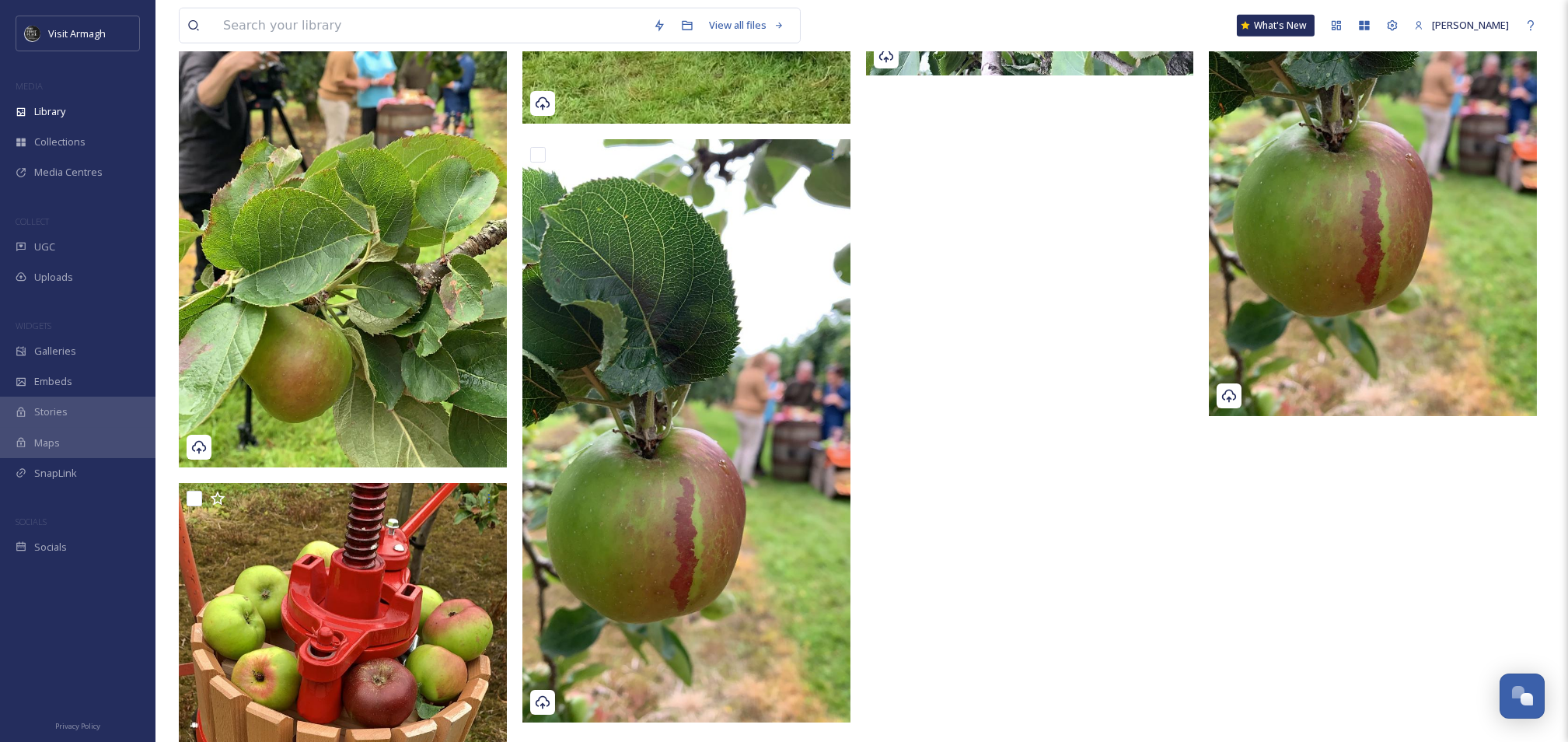
scroll to position [8342, 0]
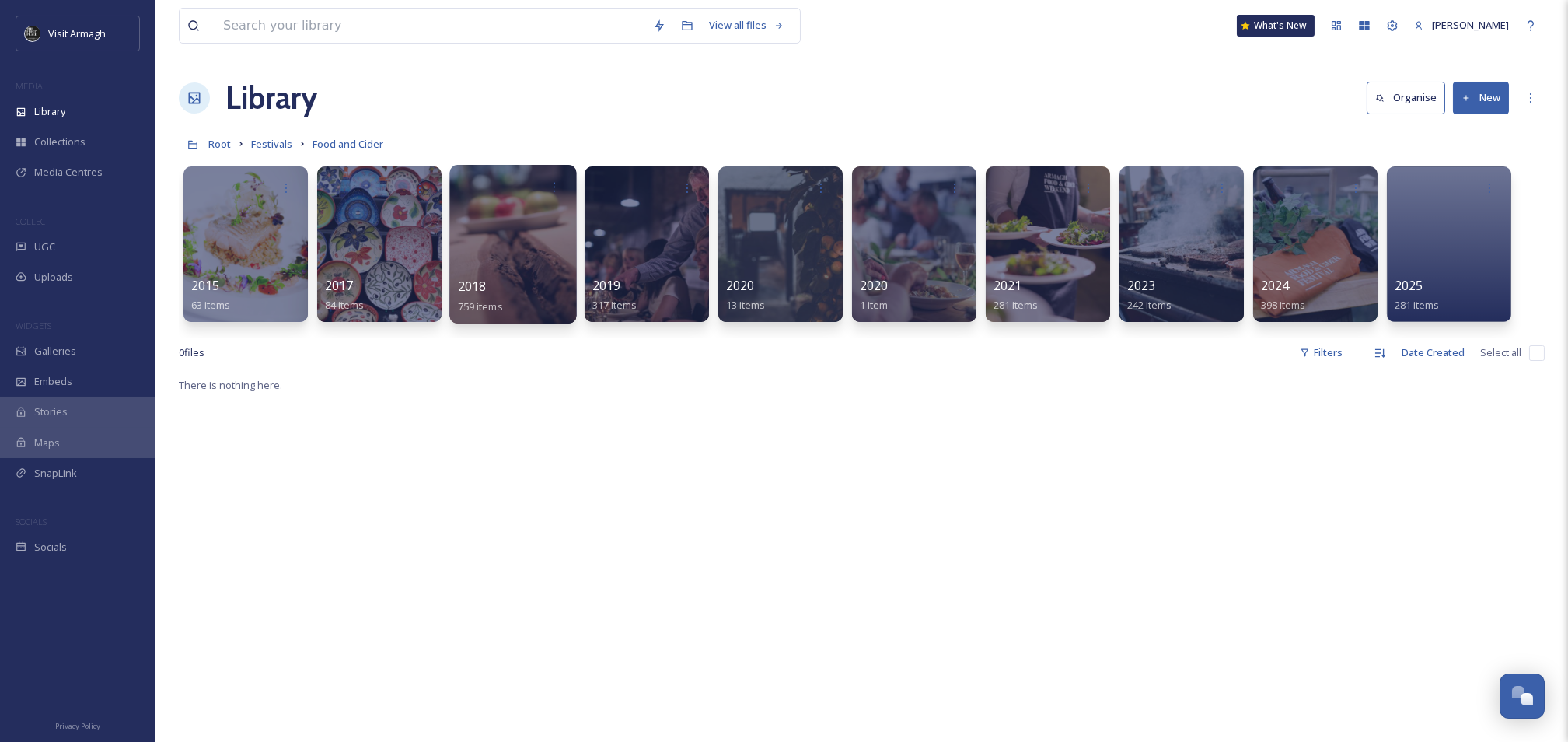
click at [492, 258] on div at bounding box center [512, 244] width 127 height 159
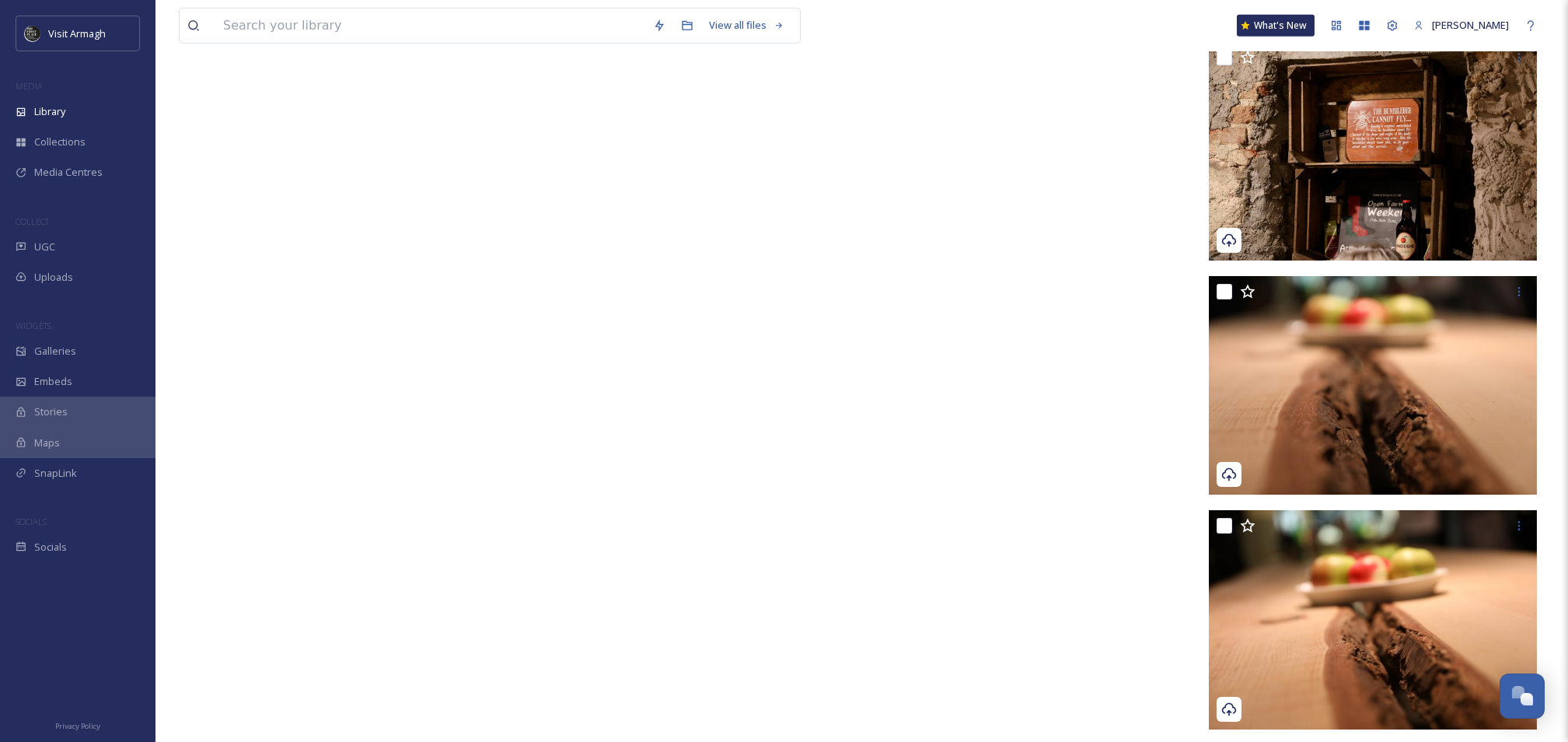
scroll to position [50224, 0]
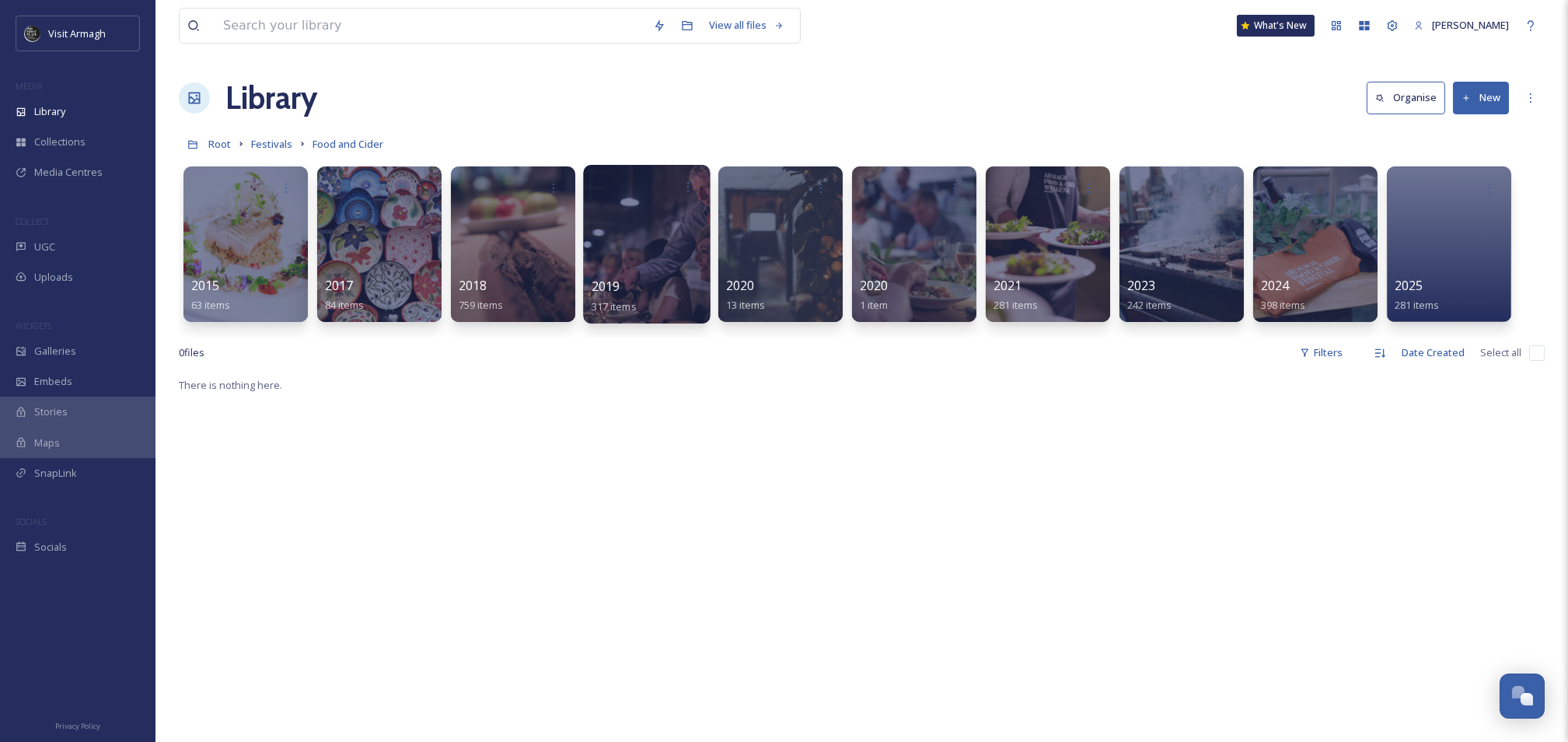
click at [637, 266] on div at bounding box center [646, 244] width 127 height 159
